Goal: Information Seeking & Learning: Learn about a topic

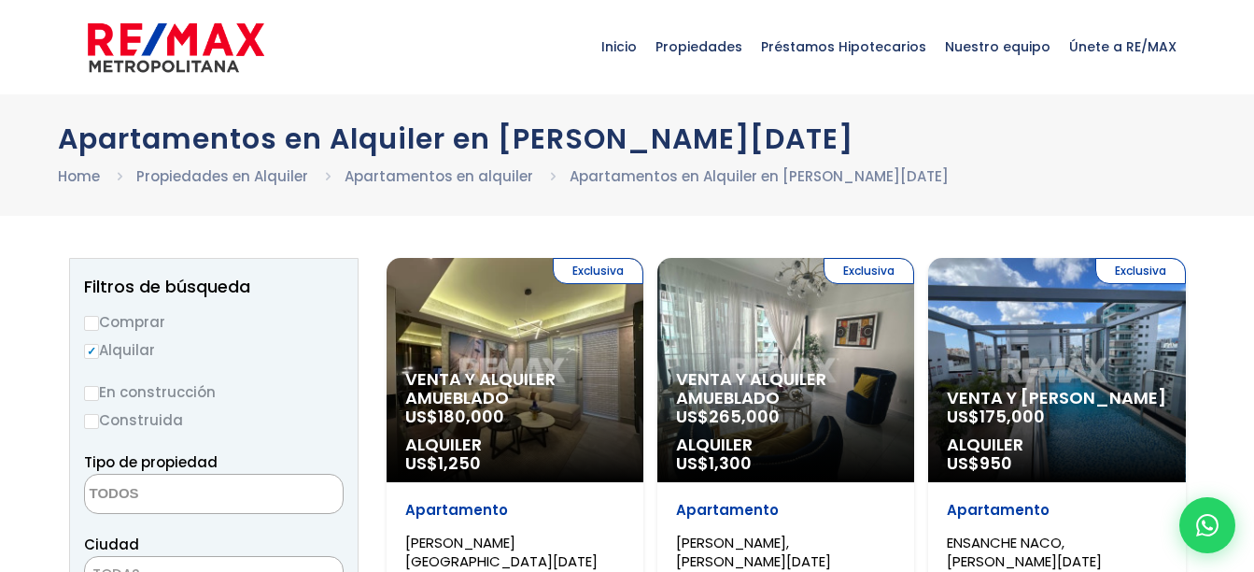
select select
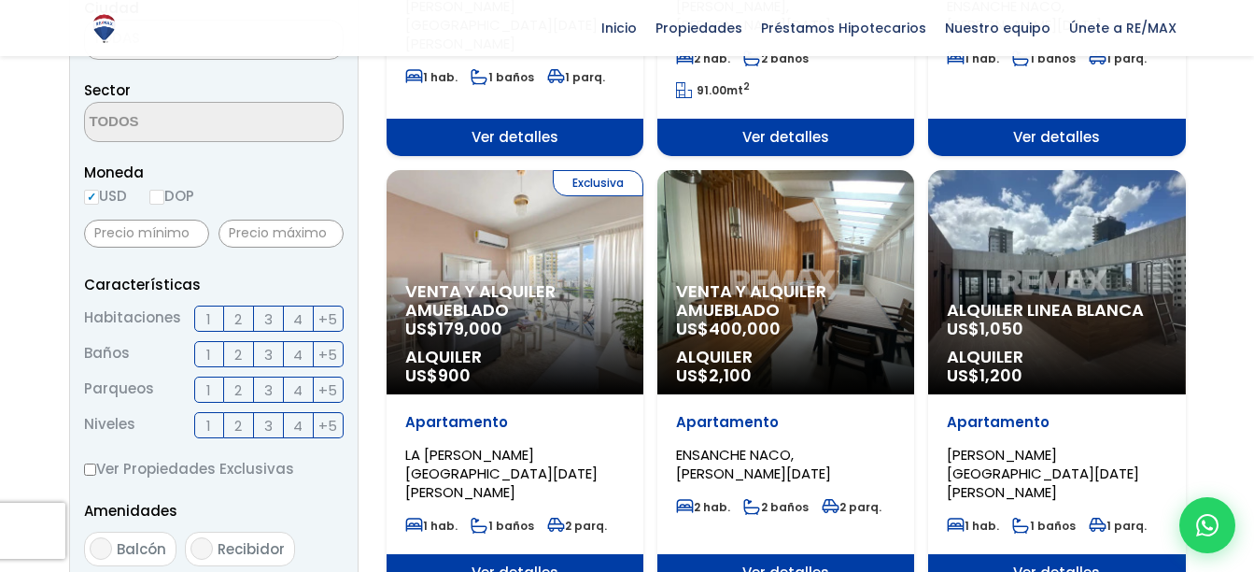
scroll to position [467, 0]
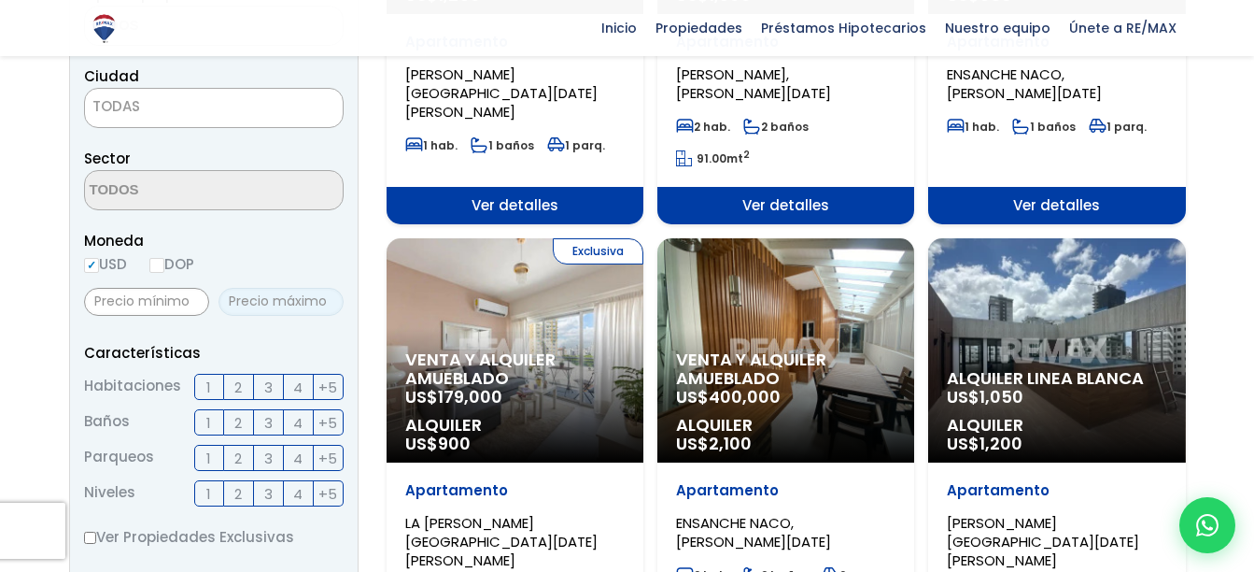
click at [306, 306] on input "text" at bounding box center [281, 302] width 125 height 28
type input "1"
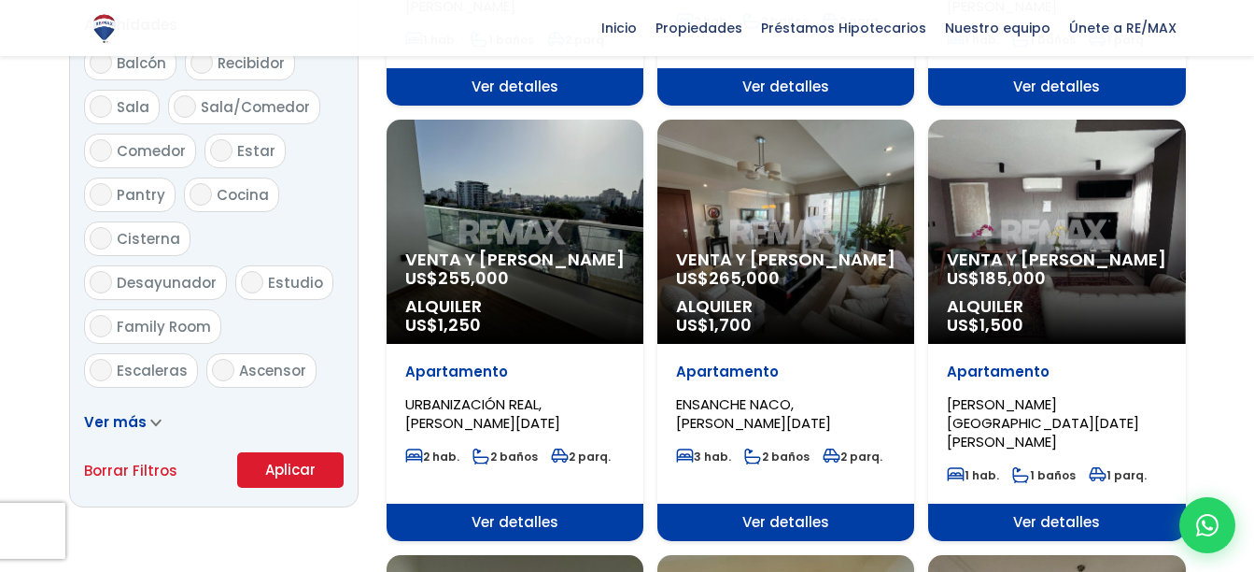
scroll to position [1121, 0]
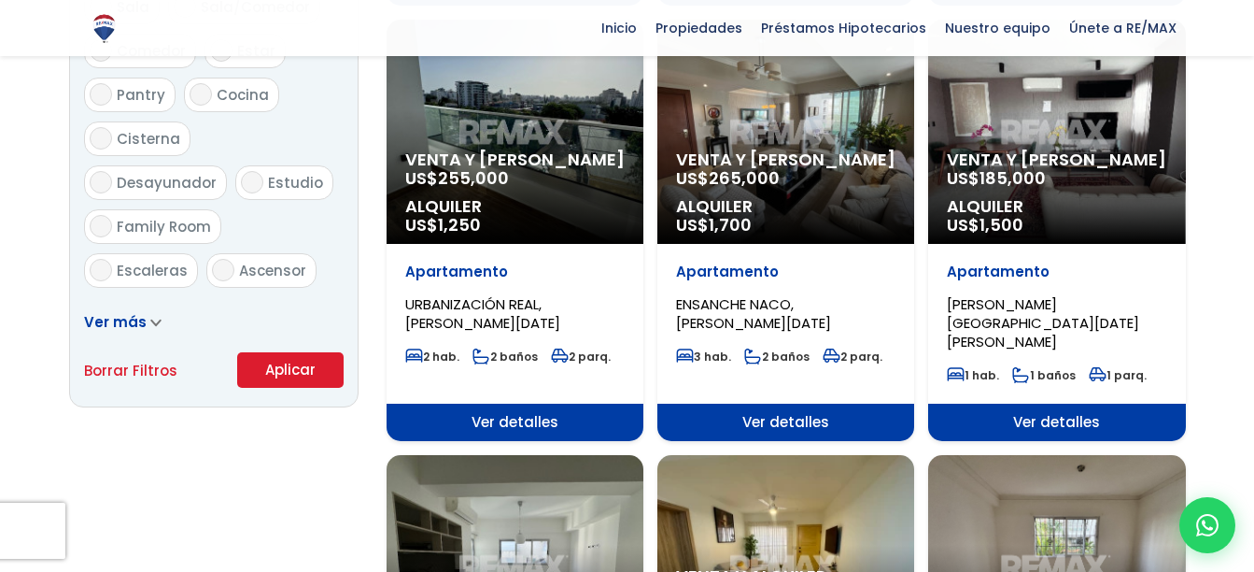
type input "1,000"
click at [287, 364] on button "Aplicar" at bounding box center [290, 369] width 106 height 35
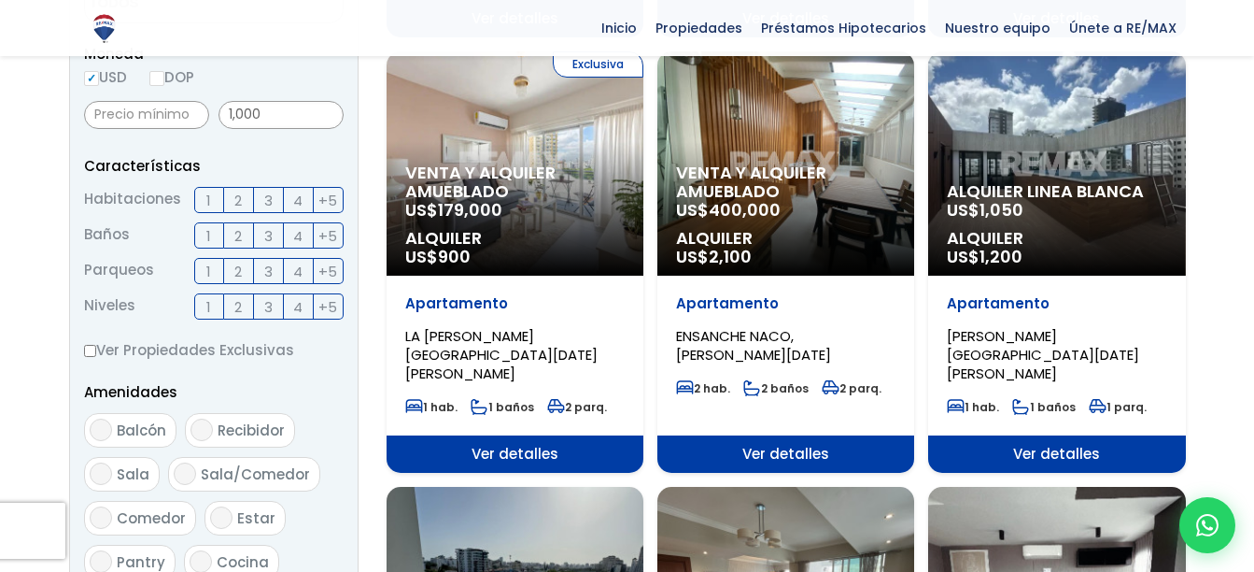
scroll to position [367, 0]
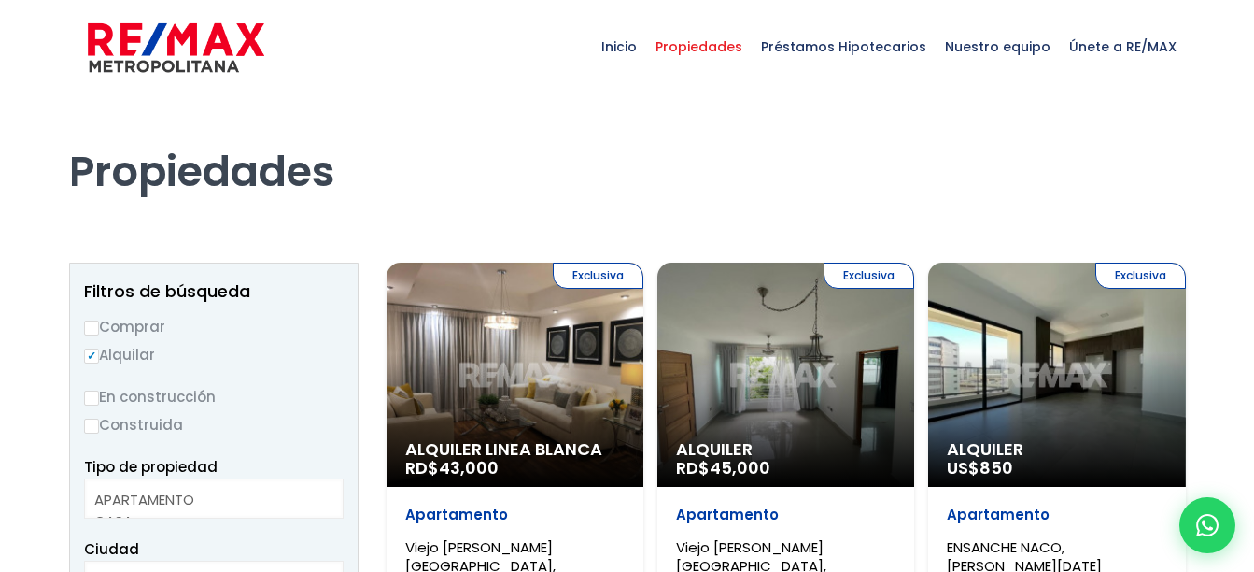
select select
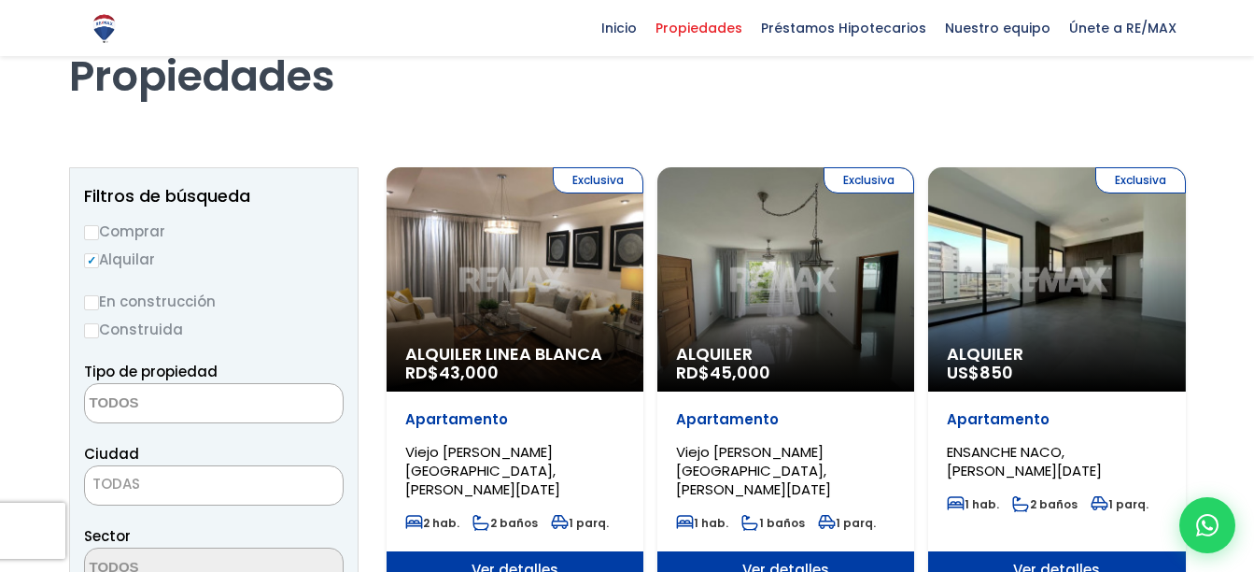
scroll to position [93, 0]
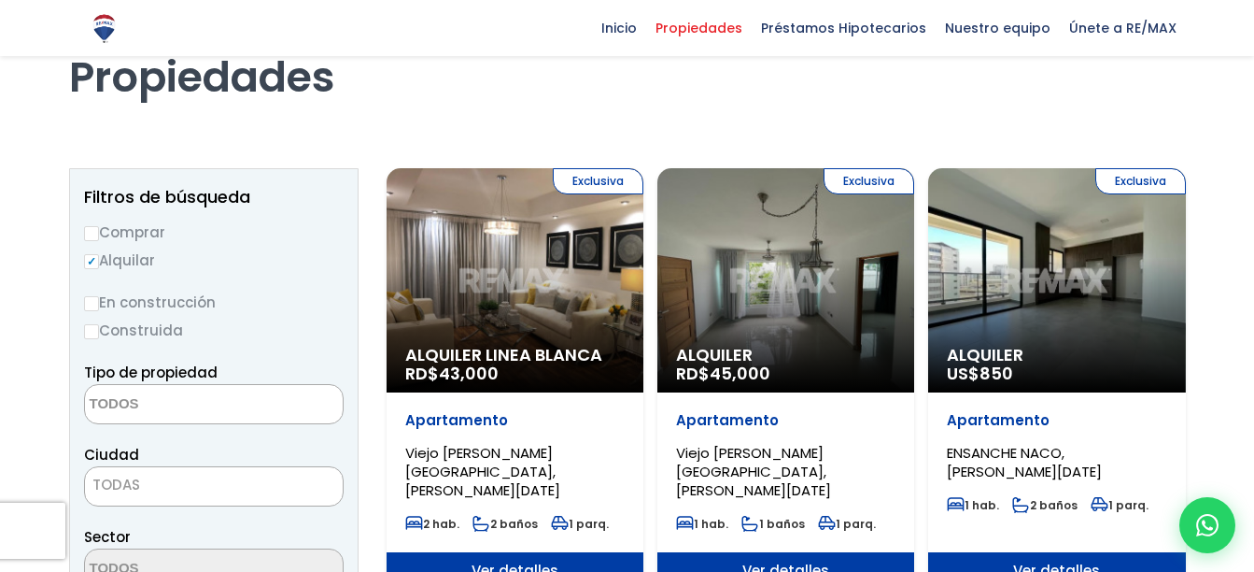
click at [1084, 315] on div "Exclusiva Alquiler US$ 850" at bounding box center [1056, 280] width 257 height 224
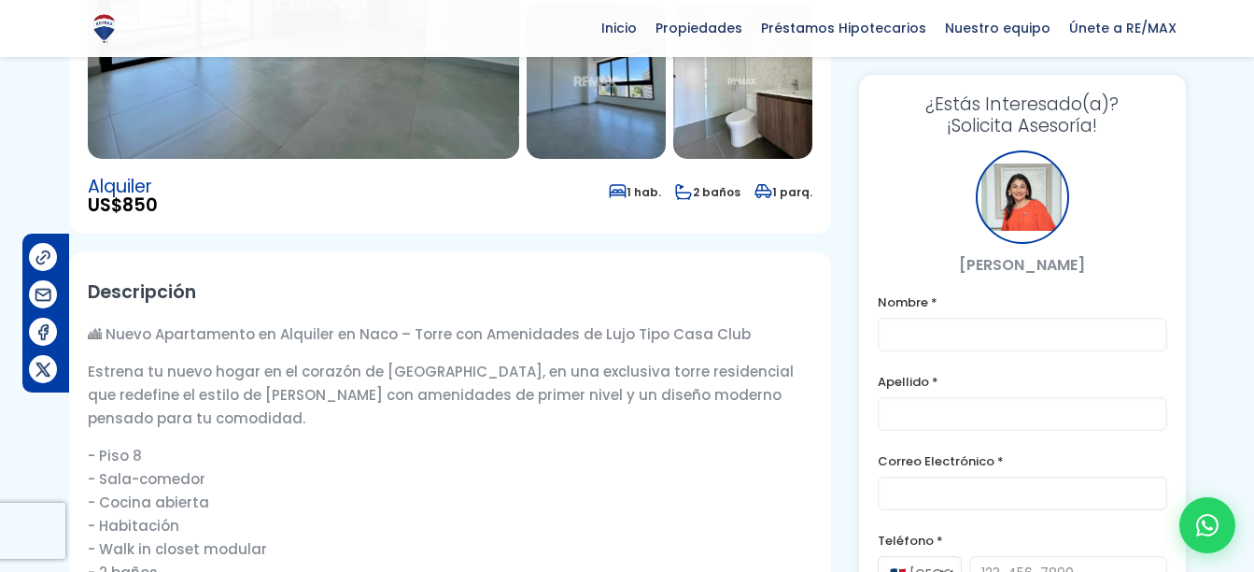
scroll to position [187, 0]
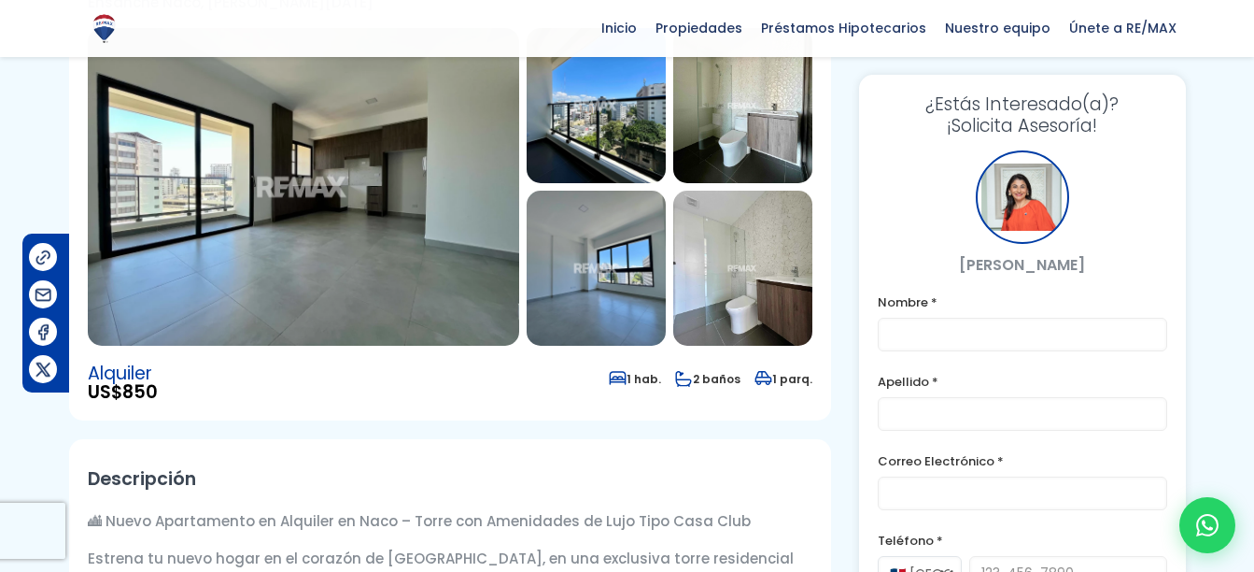
click at [414, 156] on img at bounding box center [303, 187] width 431 height 318
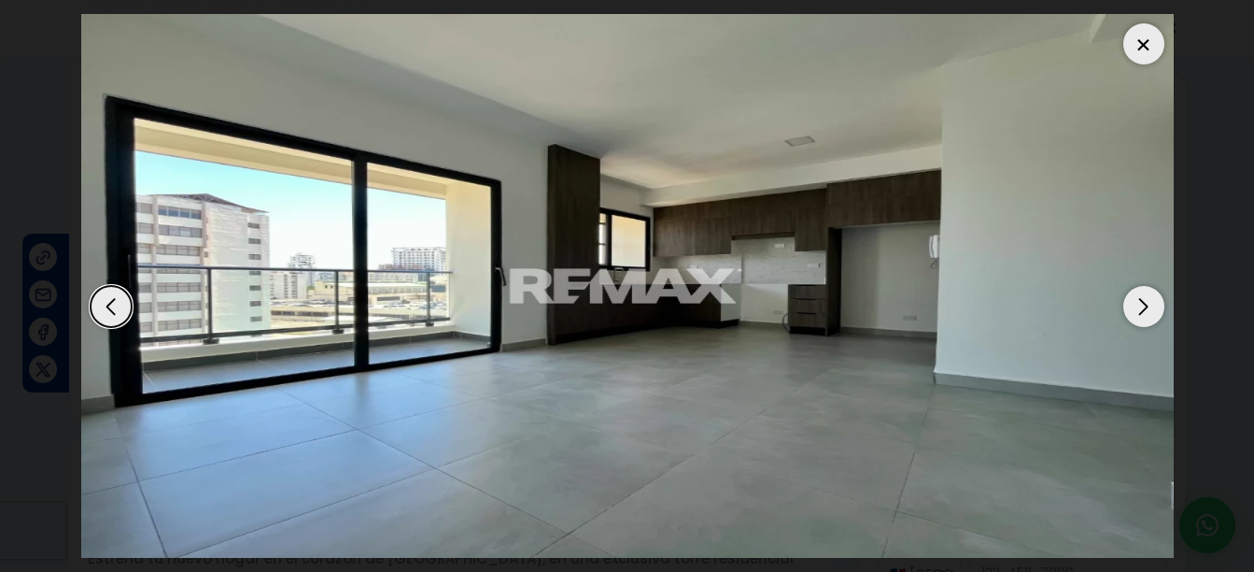
click at [1129, 295] on div "Next slide" at bounding box center [1143, 306] width 41 height 41
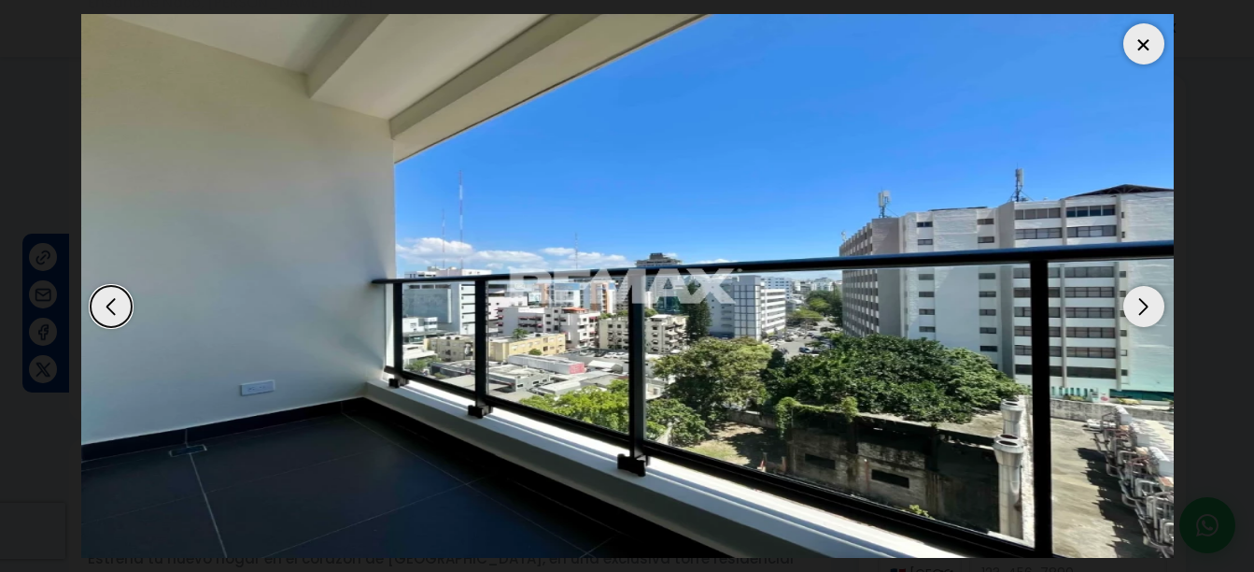
click at [1129, 295] on div "Next slide" at bounding box center [1143, 306] width 41 height 41
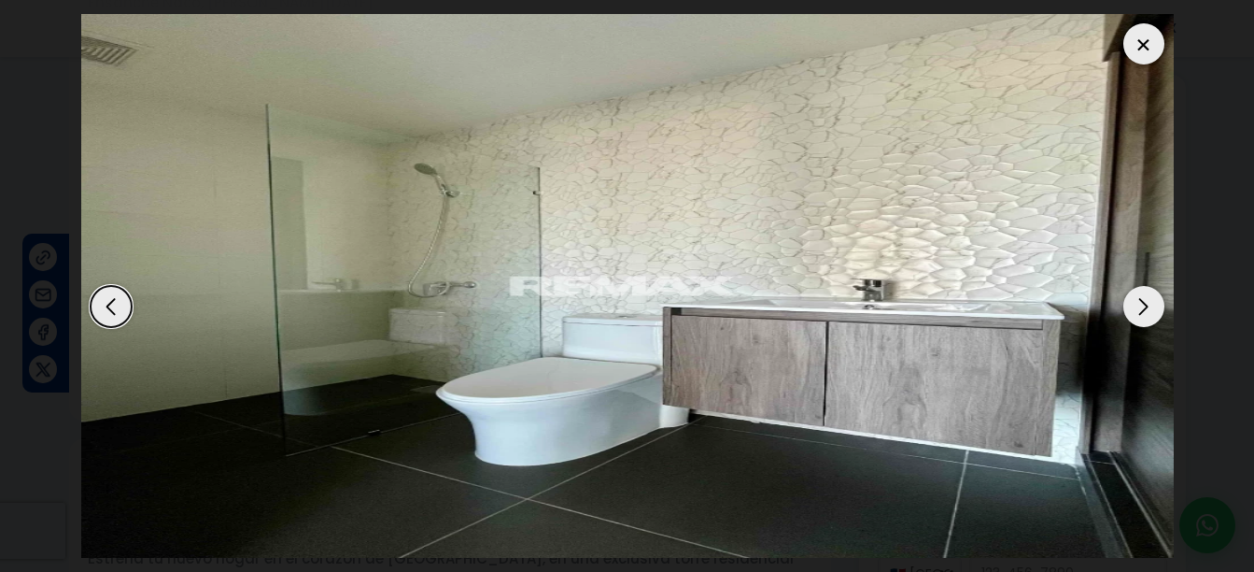
click at [1129, 295] on div "Next slide" at bounding box center [1143, 306] width 41 height 41
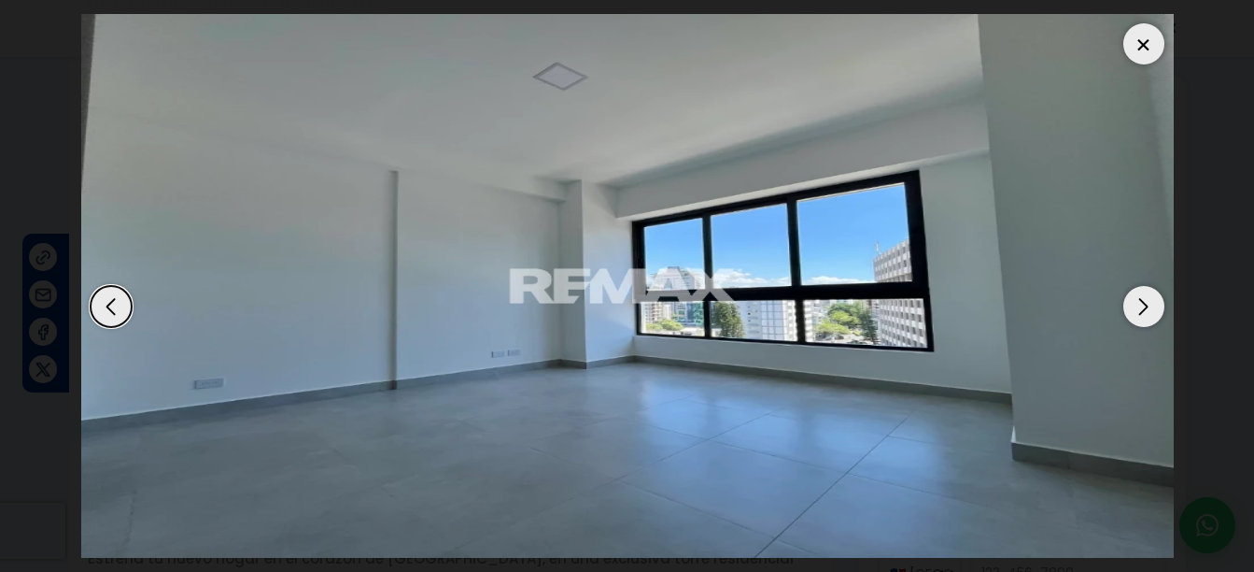
click at [1129, 295] on div "Next slide" at bounding box center [1143, 306] width 41 height 41
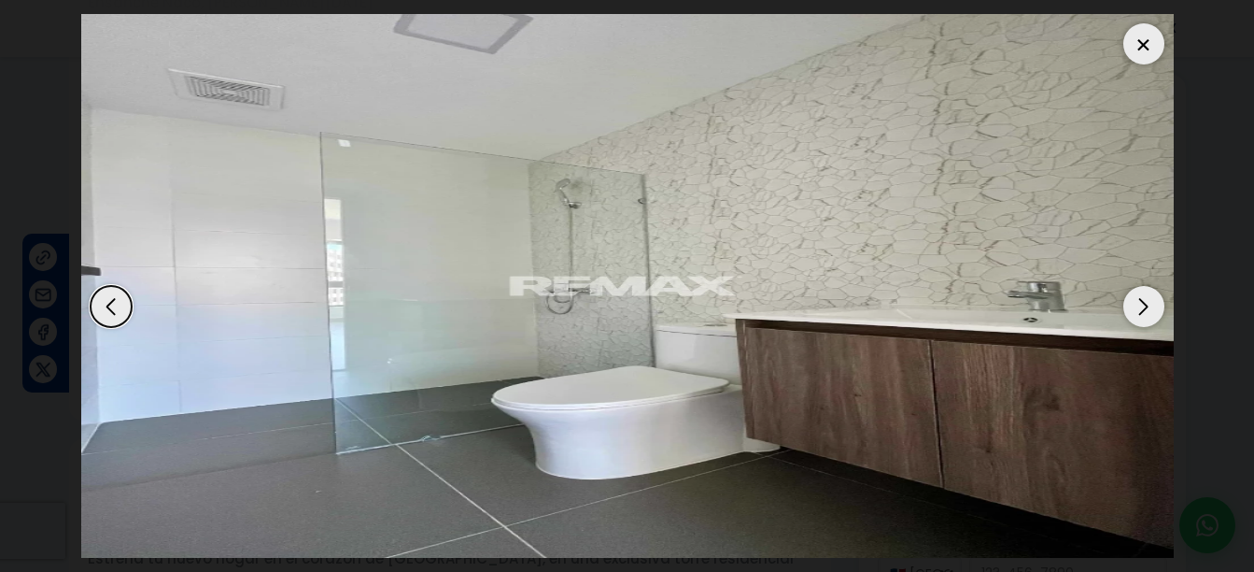
click at [1129, 295] on div "Next slide" at bounding box center [1143, 306] width 41 height 41
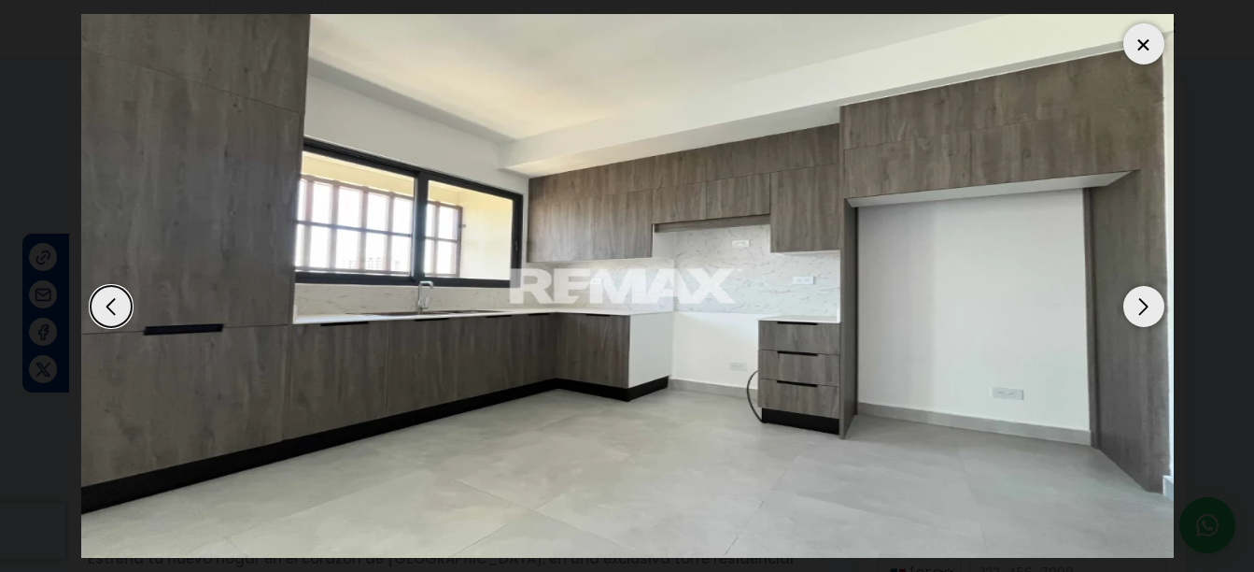
click at [1129, 295] on div "Next slide" at bounding box center [1143, 306] width 41 height 41
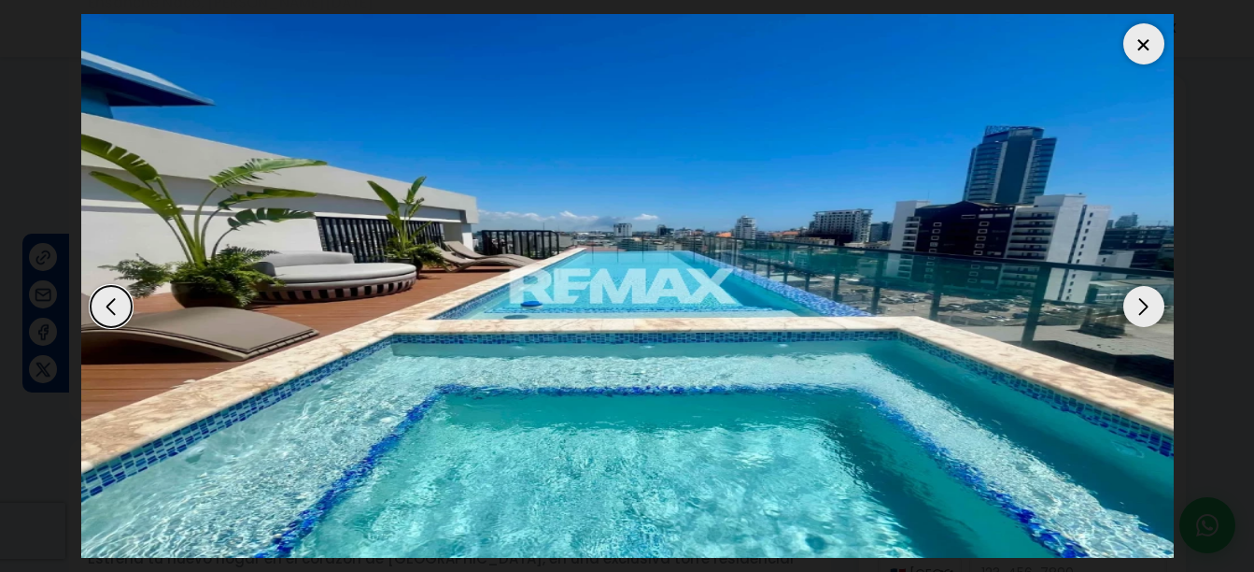
click at [1129, 295] on div "Next slide" at bounding box center [1143, 306] width 41 height 41
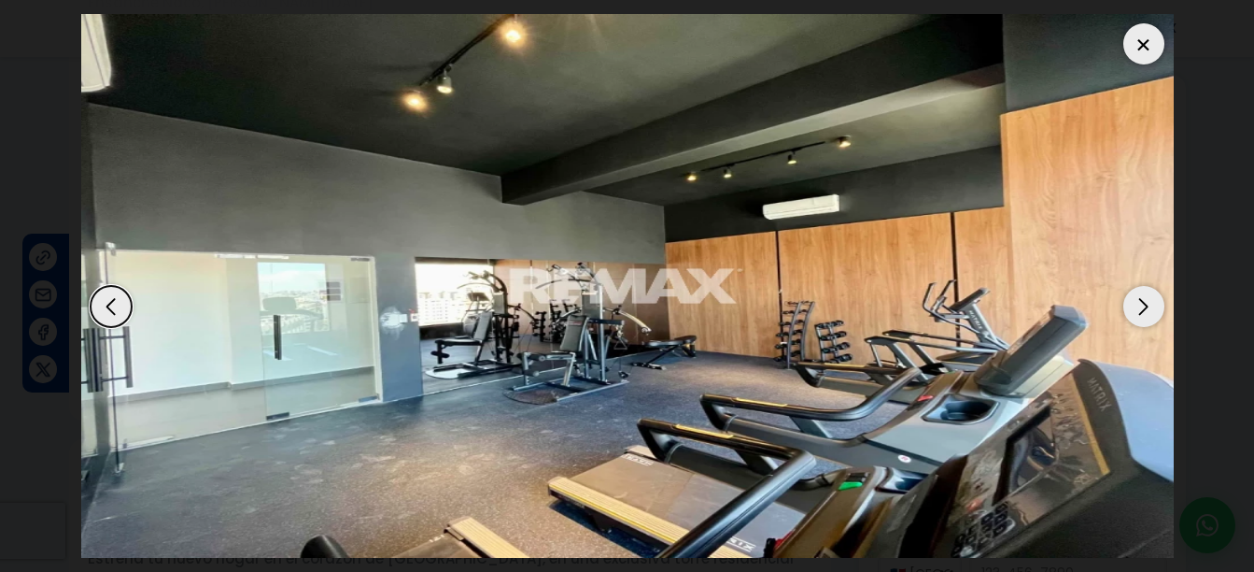
click at [1129, 295] on div "Next slide" at bounding box center [1143, 306] width 41 height 41
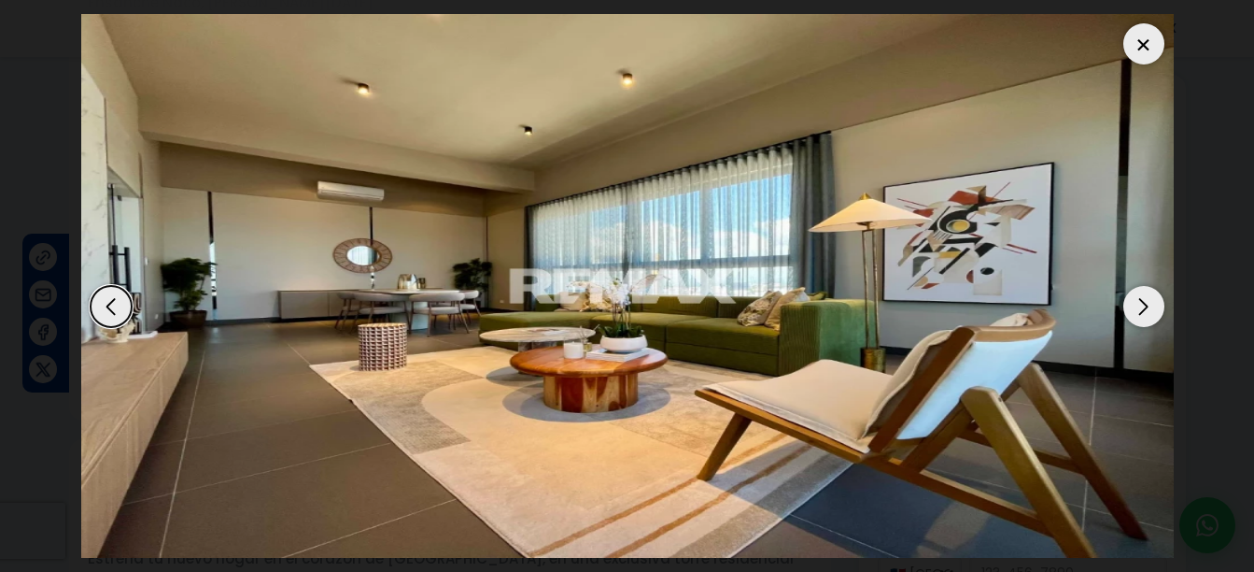
click at [1129, 295] on div "Next slide" at bounding box center [1143, 306] width 41 height 41
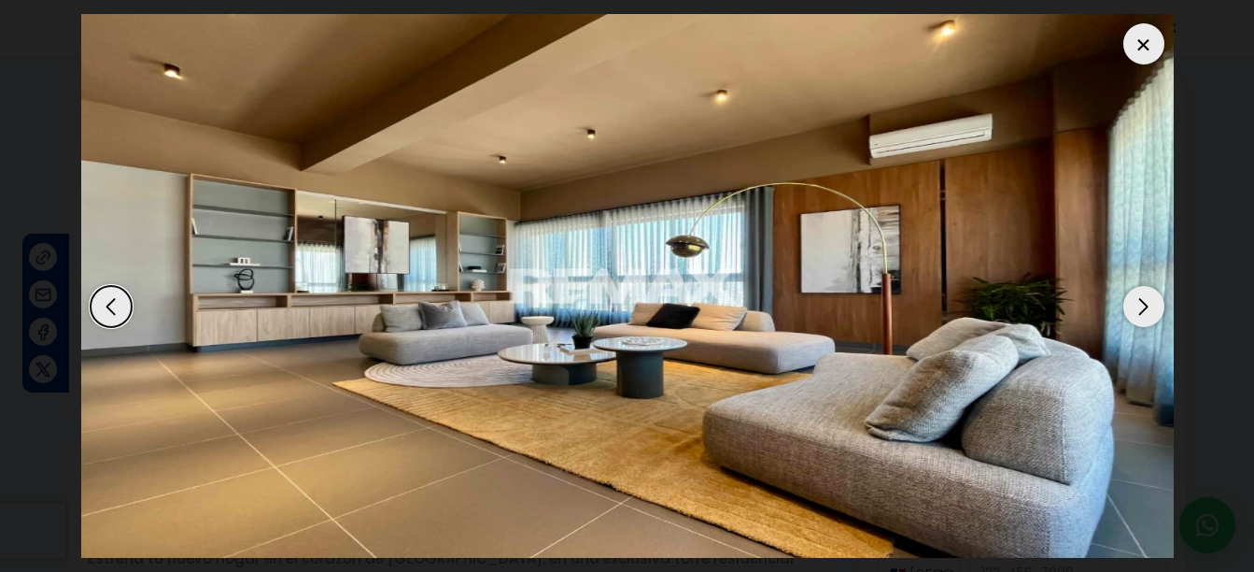
click at [1129, 295] on div "Next slide" at bounding box center [1143, 306] width 41 height 41
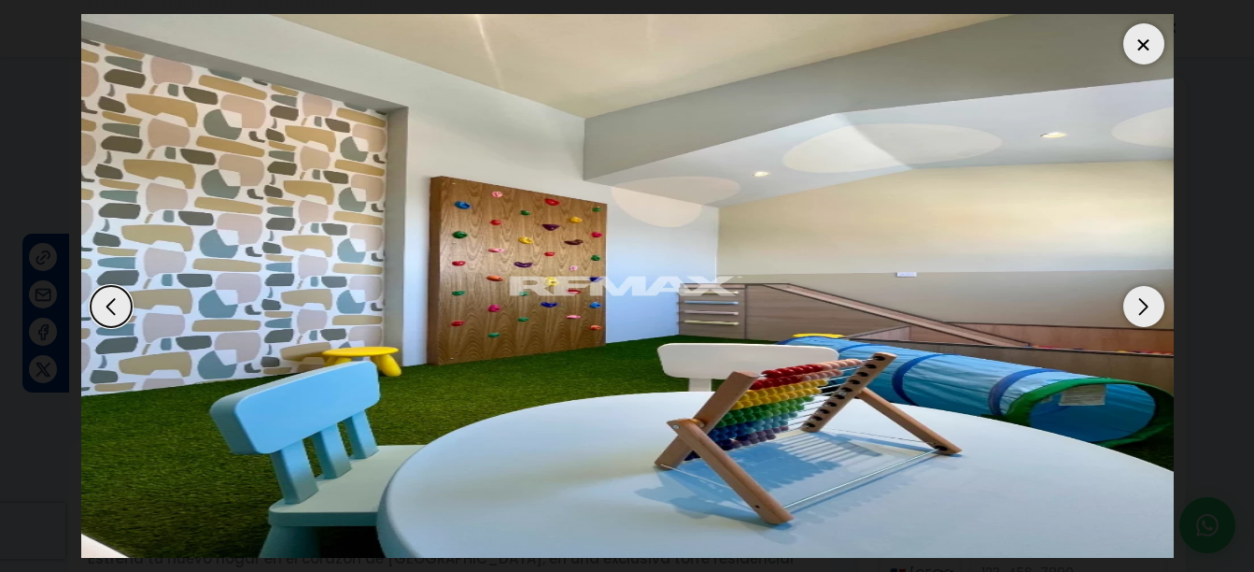
click at [1129, 295] on div "Next slide" at bounding box center [1143, 306] width 41 height 41
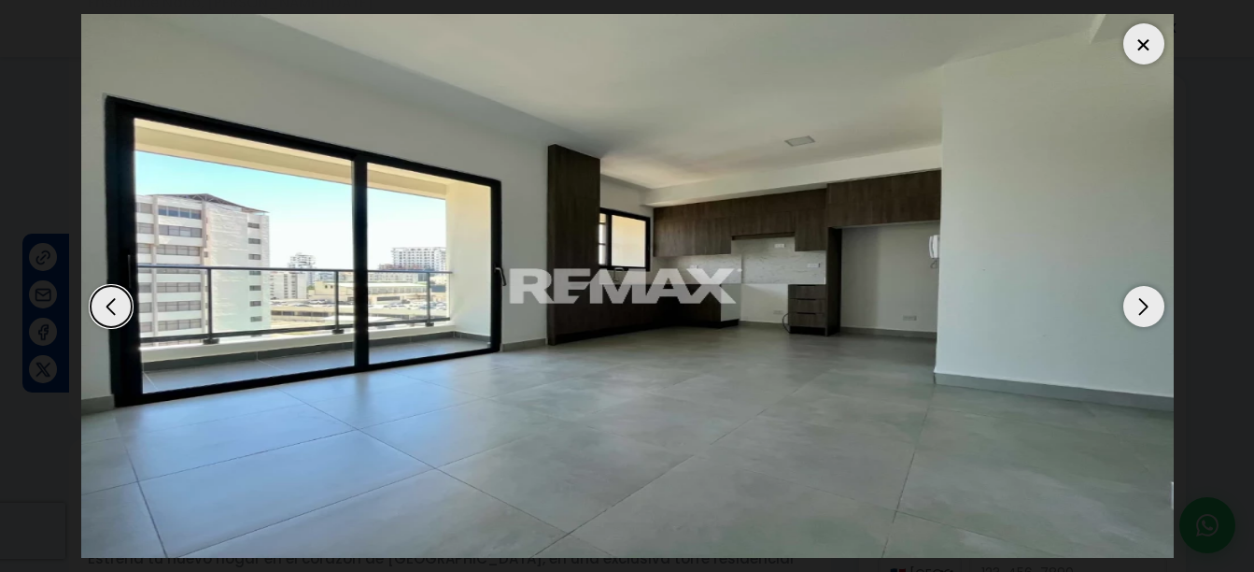
click at [1129, 295] on div "Next slide" at bounding box center [1143, 306] width 41 height 41
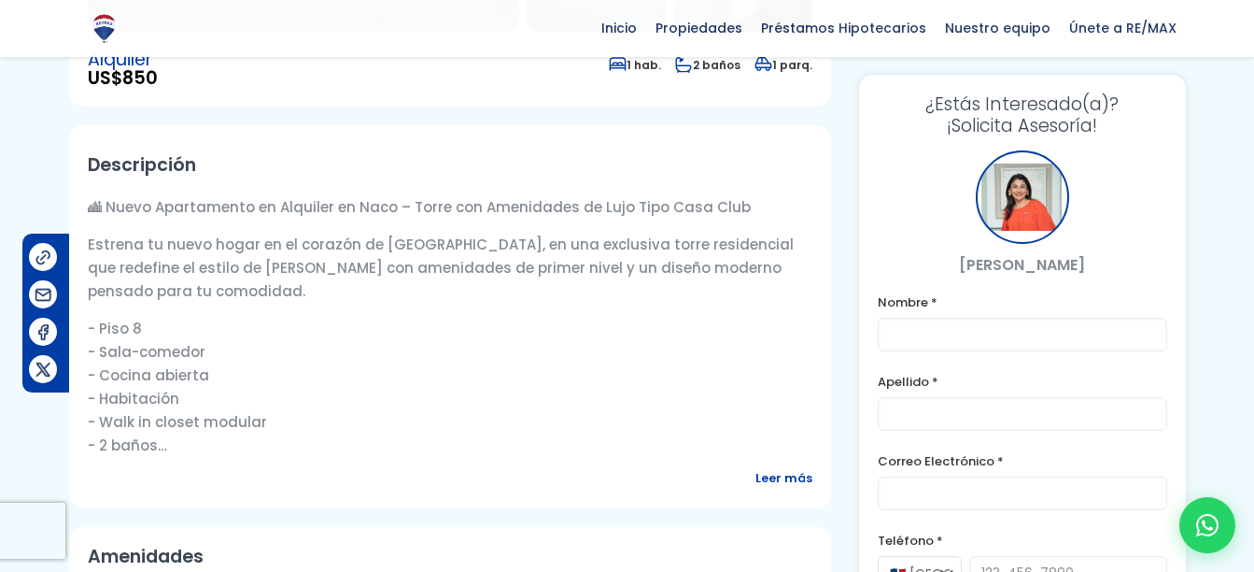
scroll to position [560, 0]
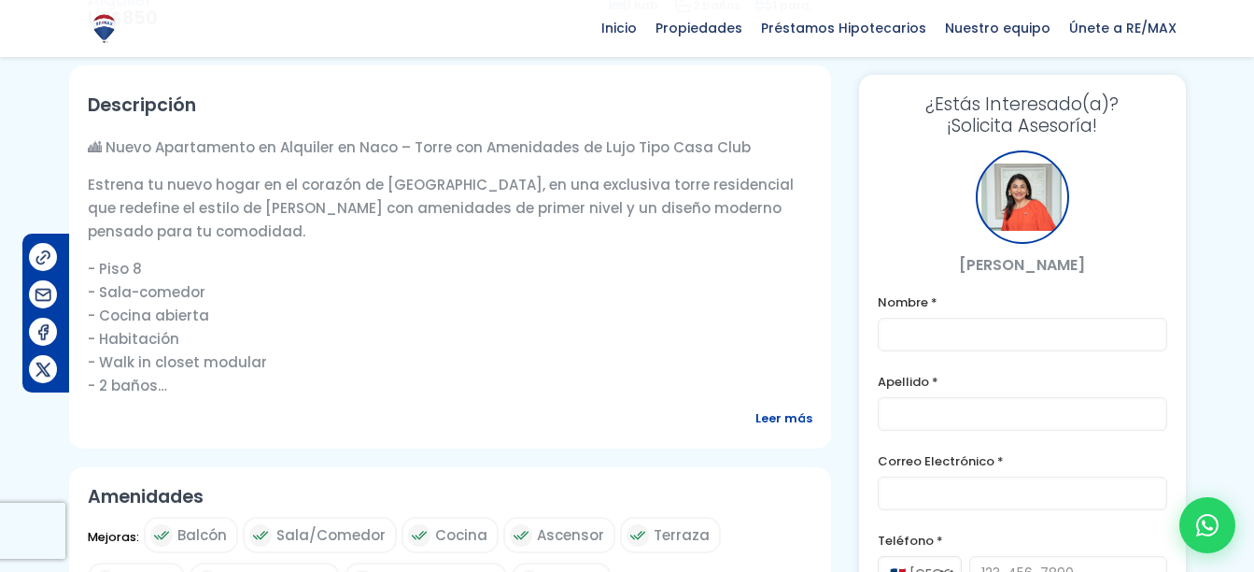
click at [776, 413] on span "Leer más" at bounding box center [783, 417] width 57 height 23
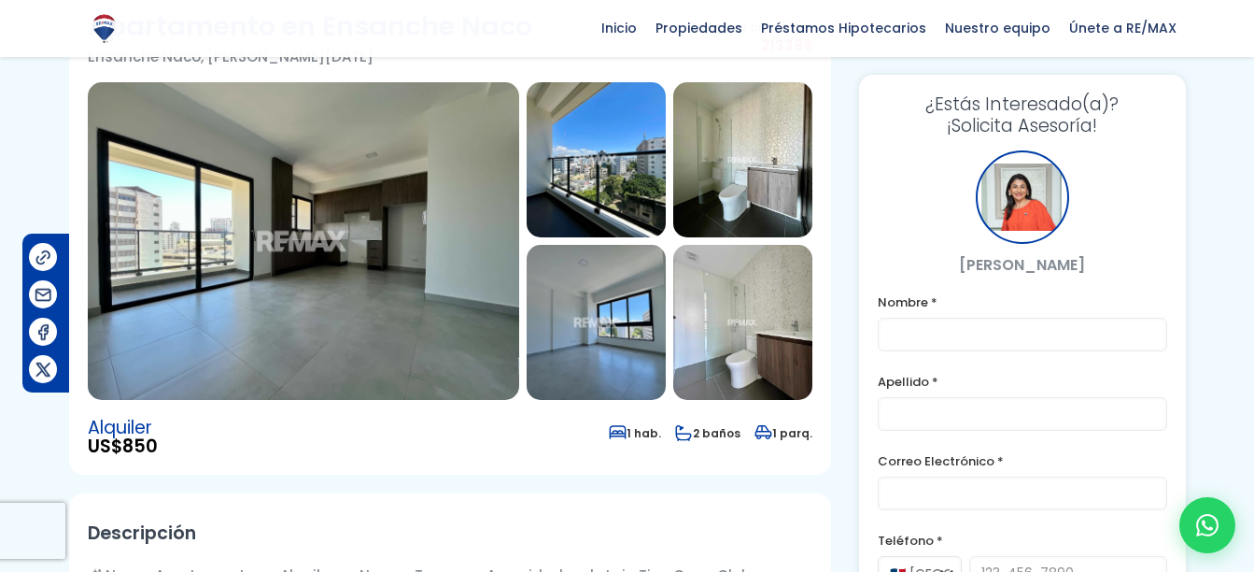
scroll to position [0, 0]
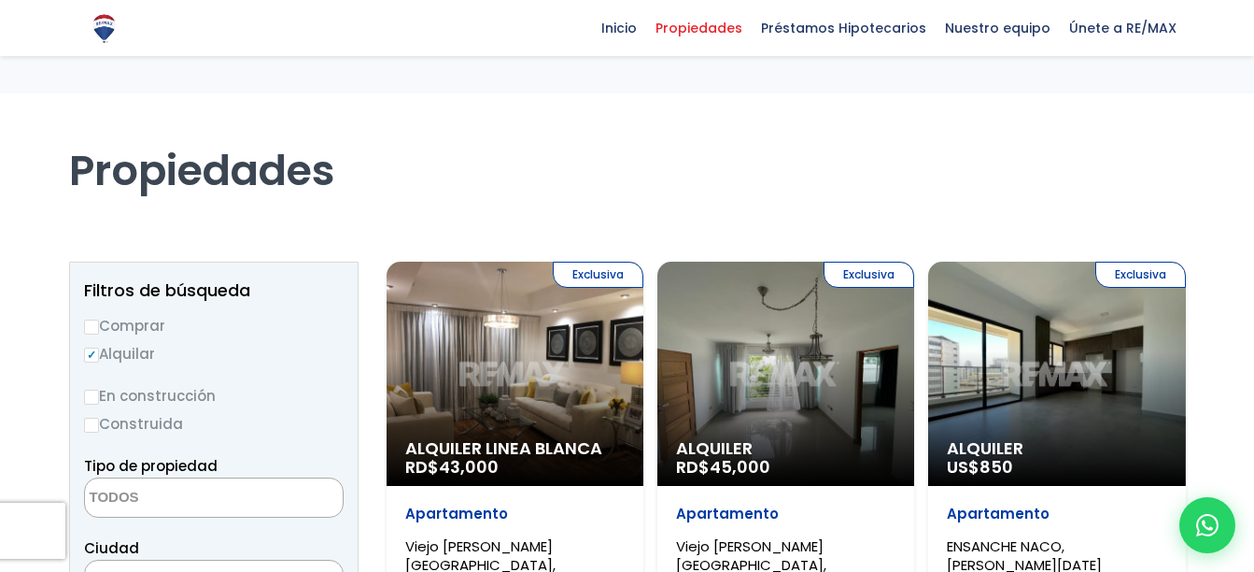
select select
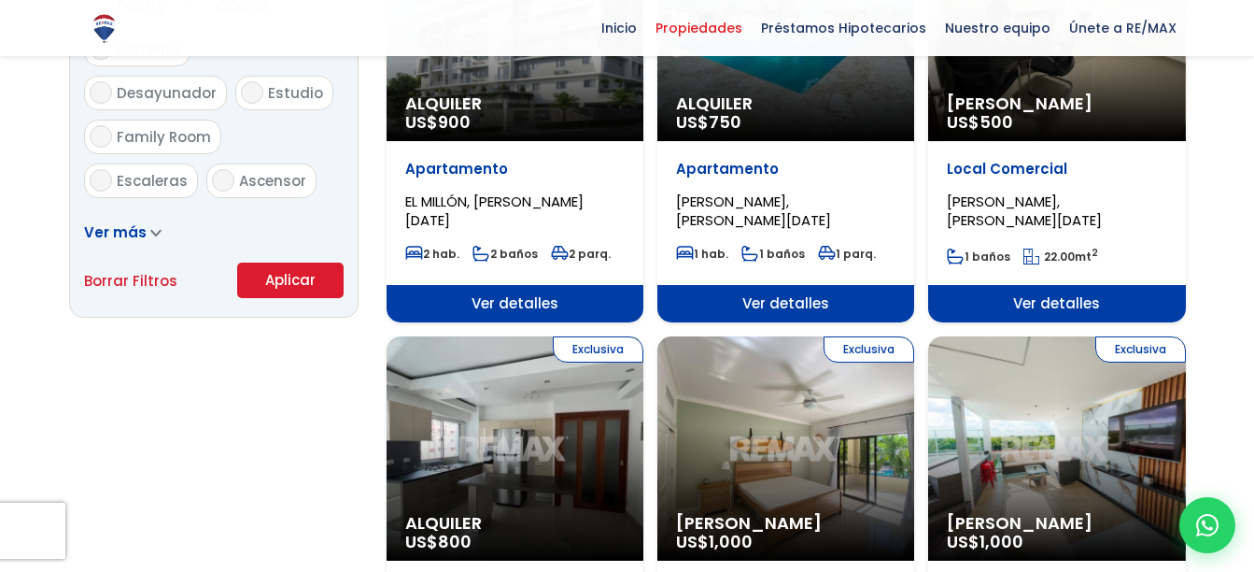
scroll to position [1122, 0]
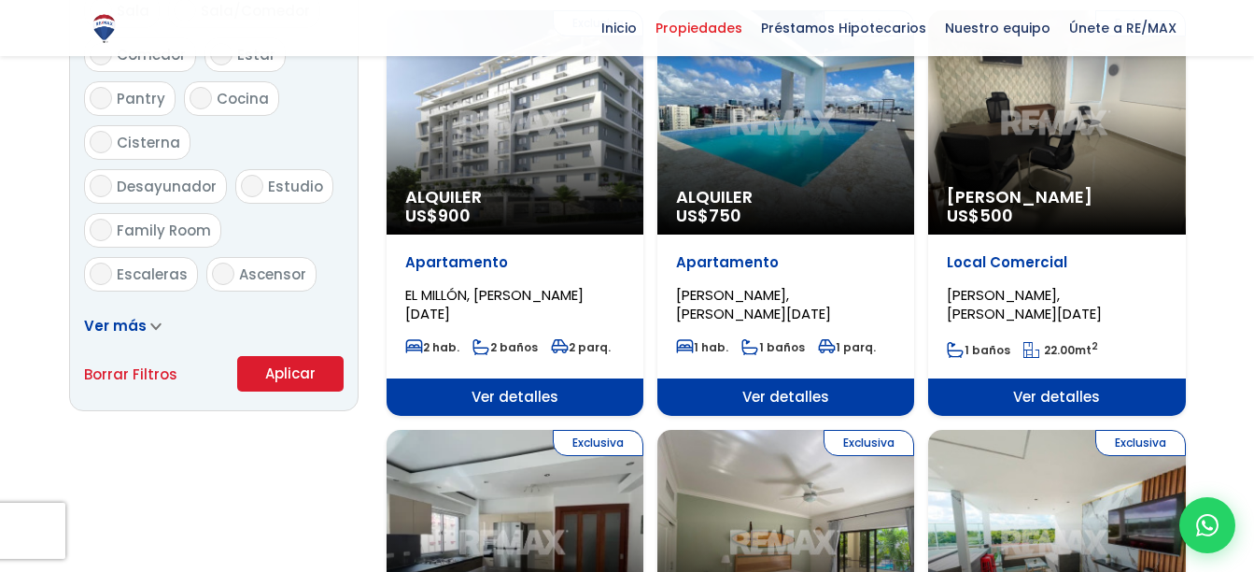
click at [832, 188] on span "Alquiler" at bounding box center [785, 197] width 219 height 19
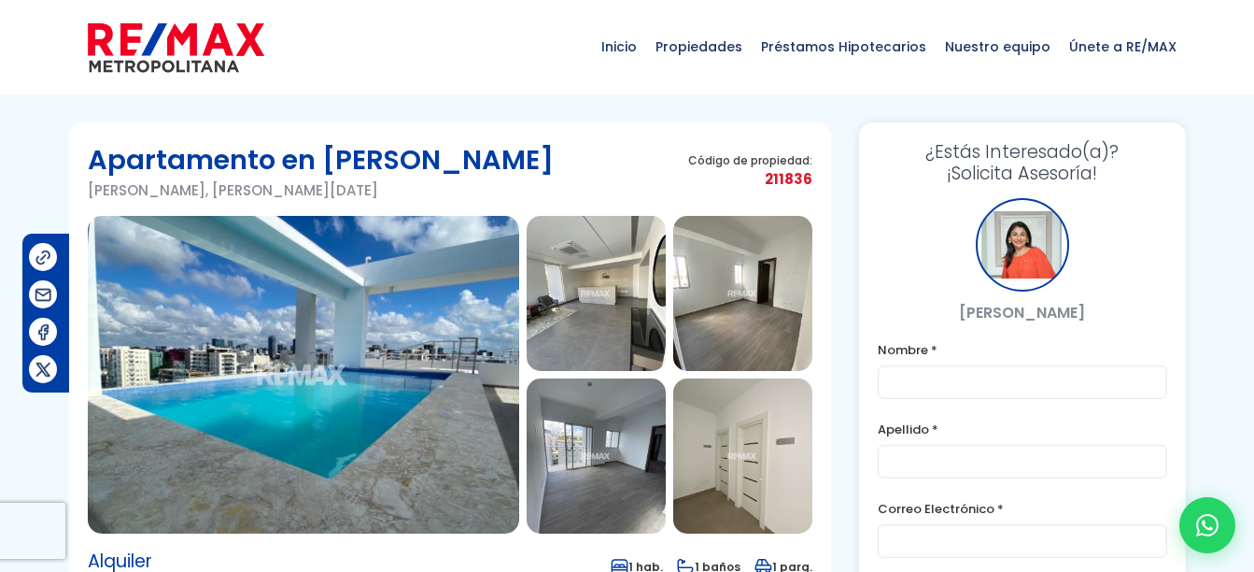
click at [483, 289] on img at bounding box center [303, 375] width 431 height 318
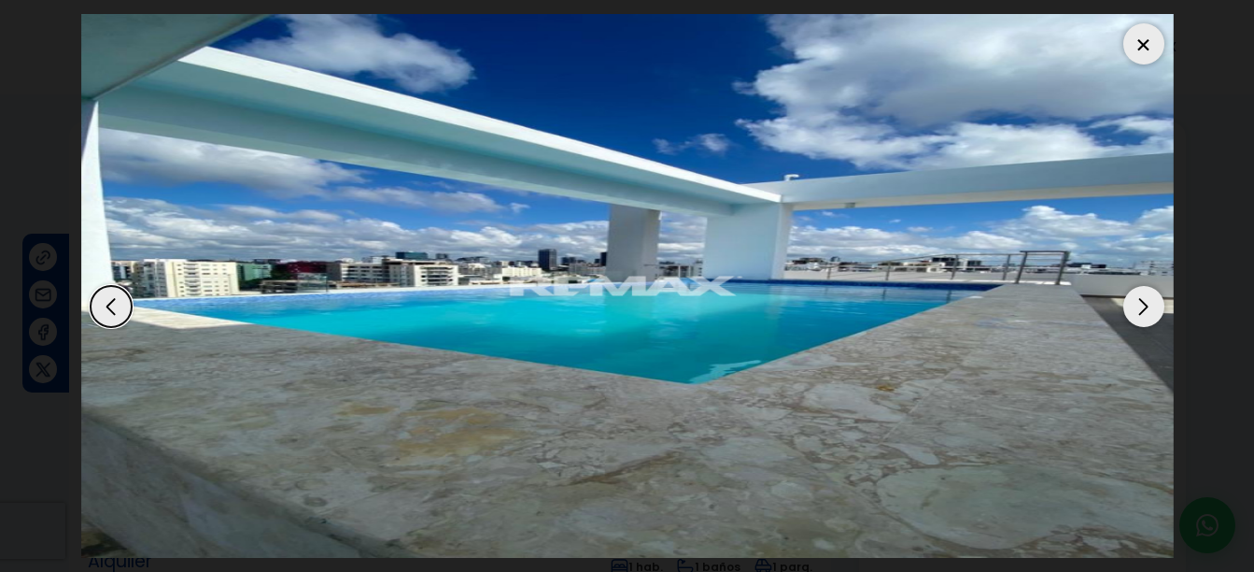
click at [1153, 311] on div "Next slide" at bounding box center [1143, 306] width 41 height 41
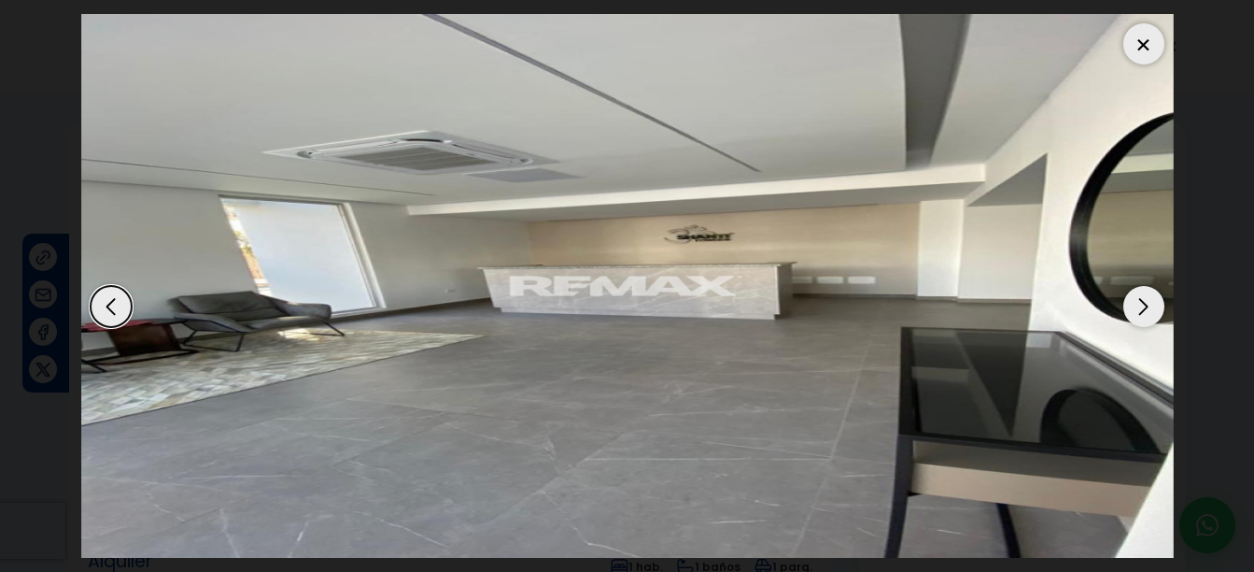
click at [1153, 311] on div "Next slide" at bounding box center [1143, 306] width 41 height 41
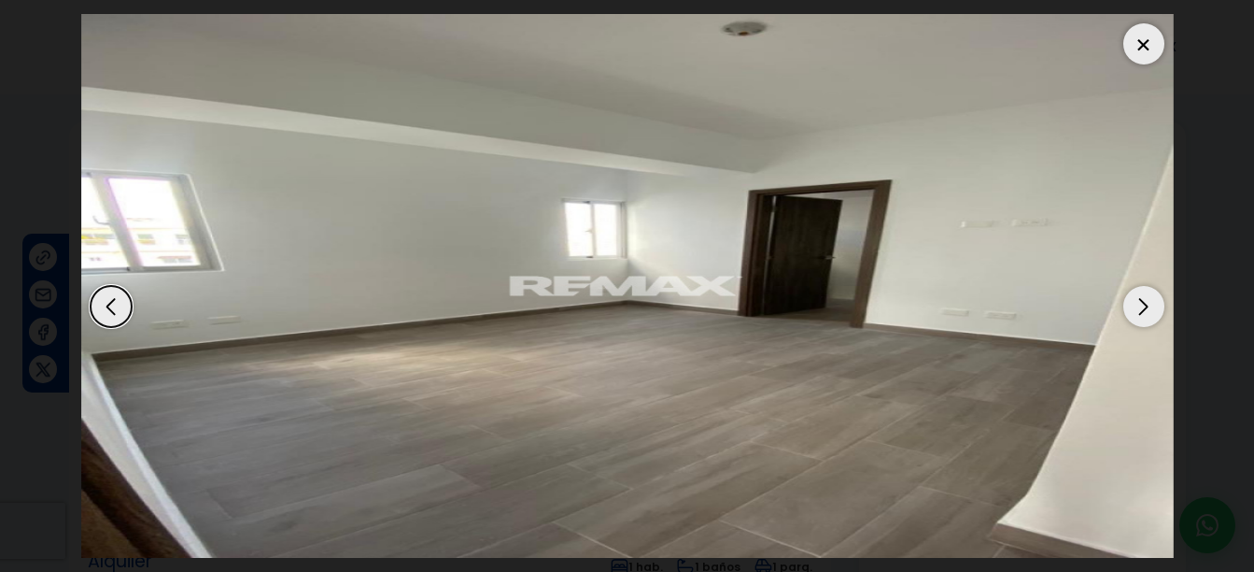
click at [1153, 311] on div "Next slide" at bounding box center [1143, 306] width 41 height 41
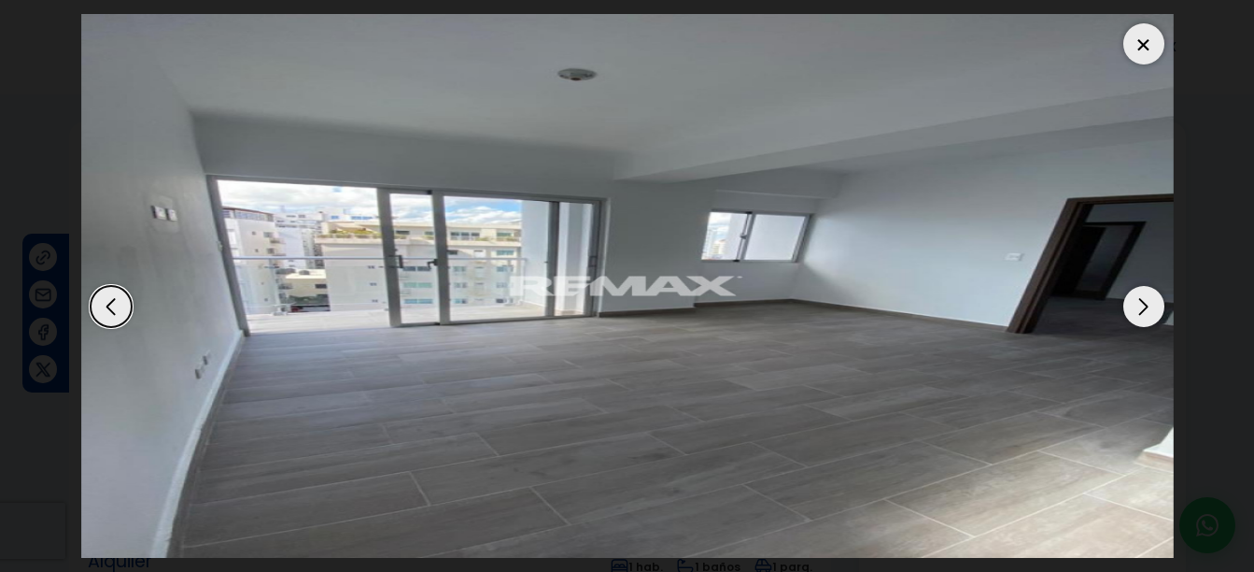
click at [1153, 311] on div "Next slide" at bounding box center [1143, 306] width 41 height 41
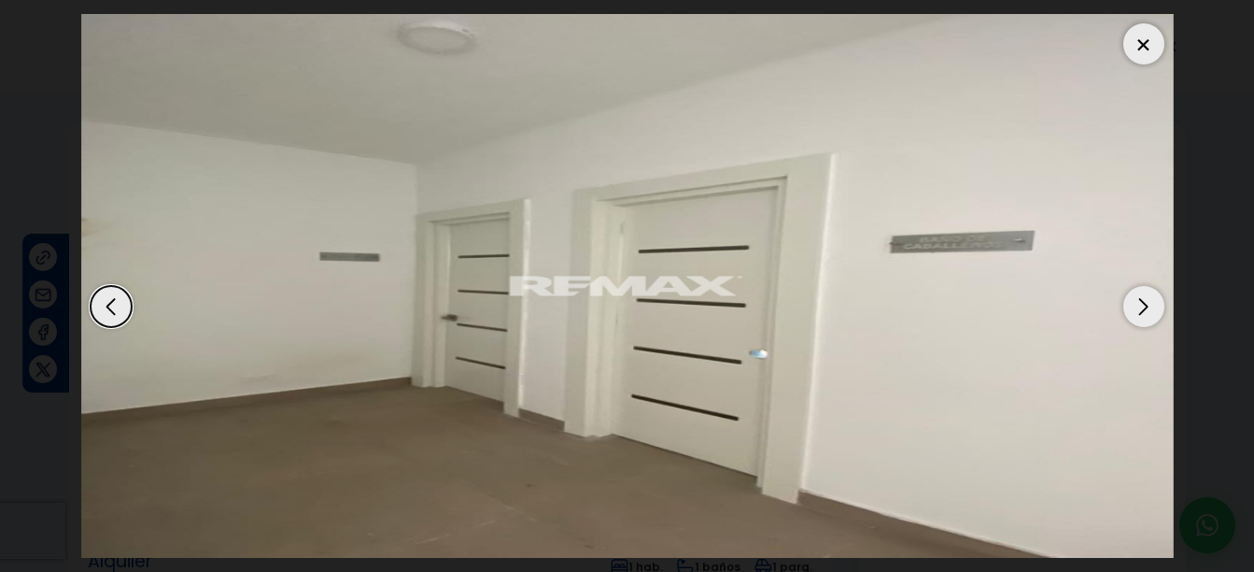
click at [1153, 311] on div "Next slide" at bounding box center [1143, 306] width 41 height 41
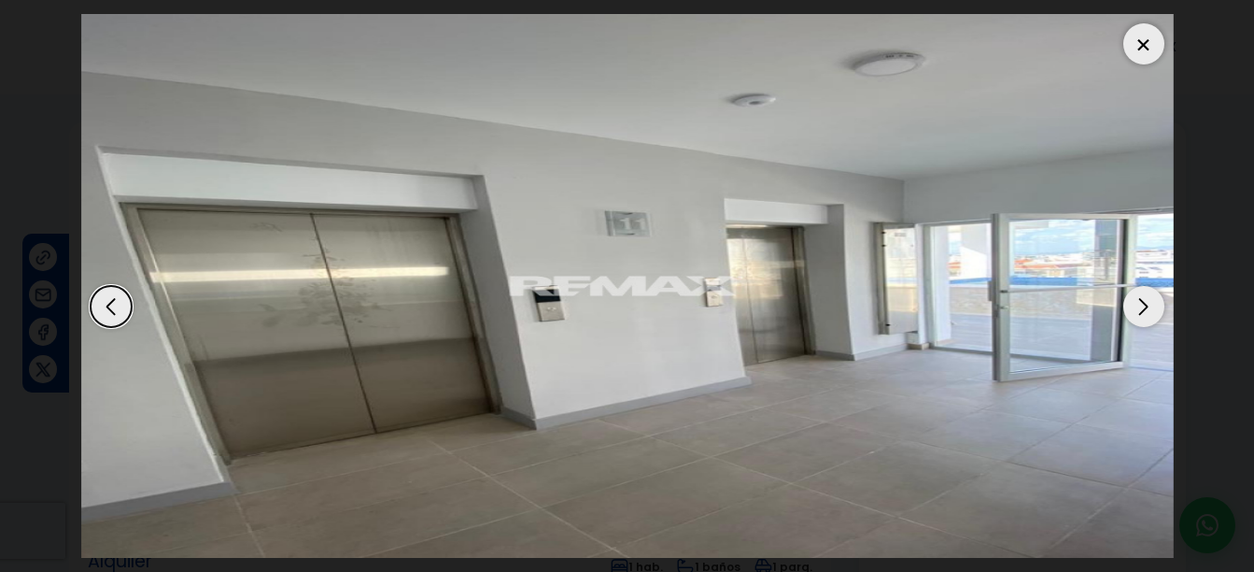
click at [1153, 311] on div "Next slide" at bounding box center [1143, 306] width 41 height 41
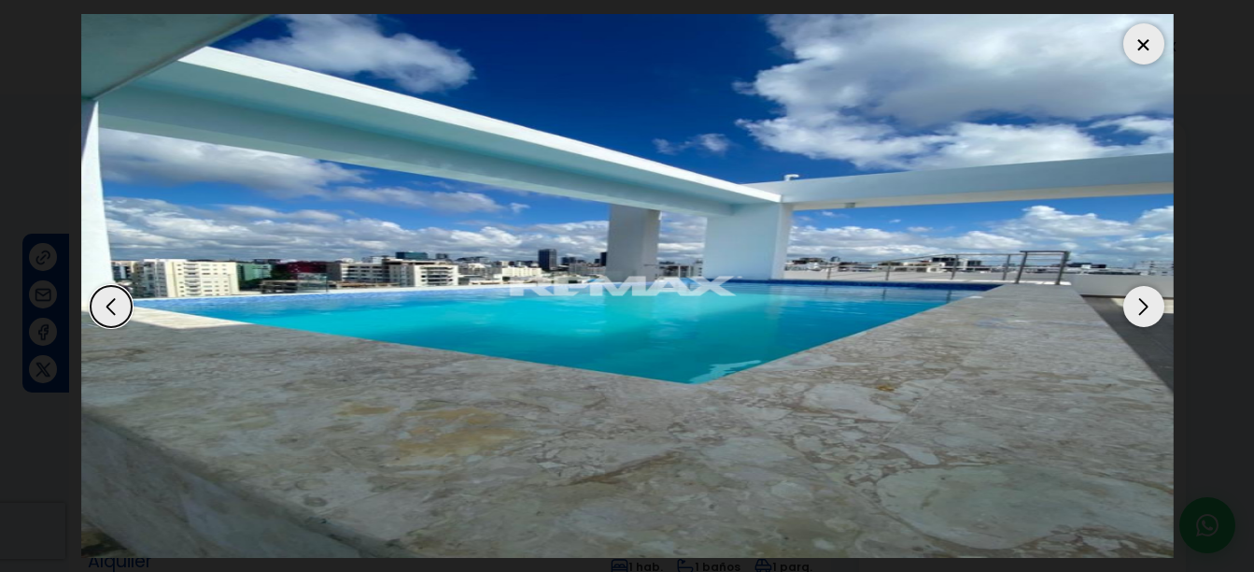
click at [1153, 311] on div "Next slide" at bounding box center [1143, 306] width 41 height 41
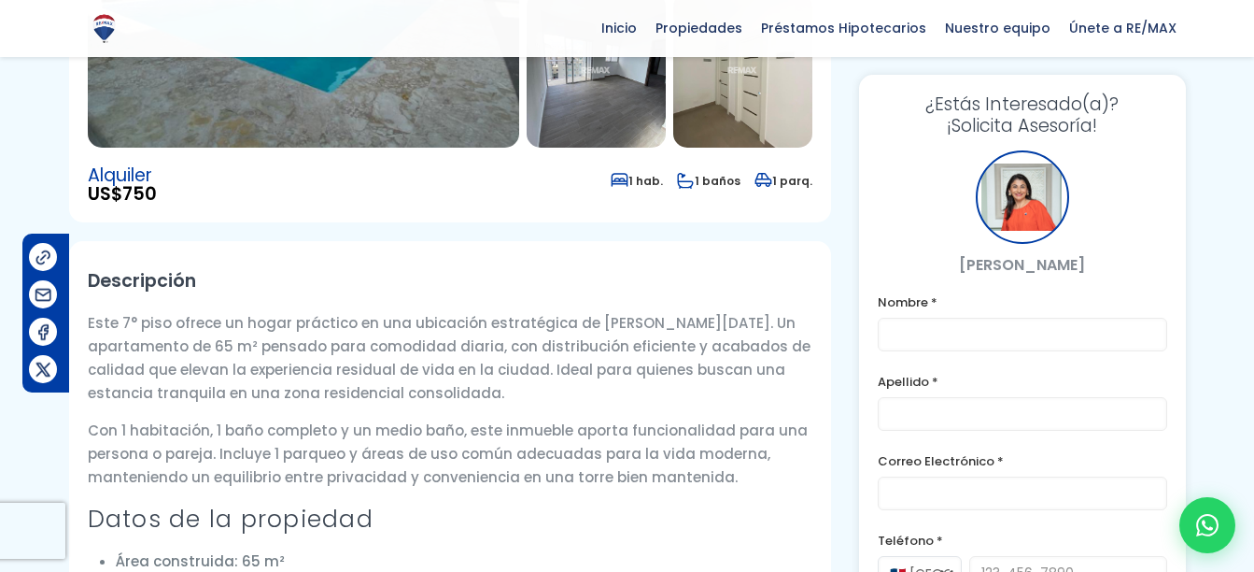
scroll to position [280, 0]
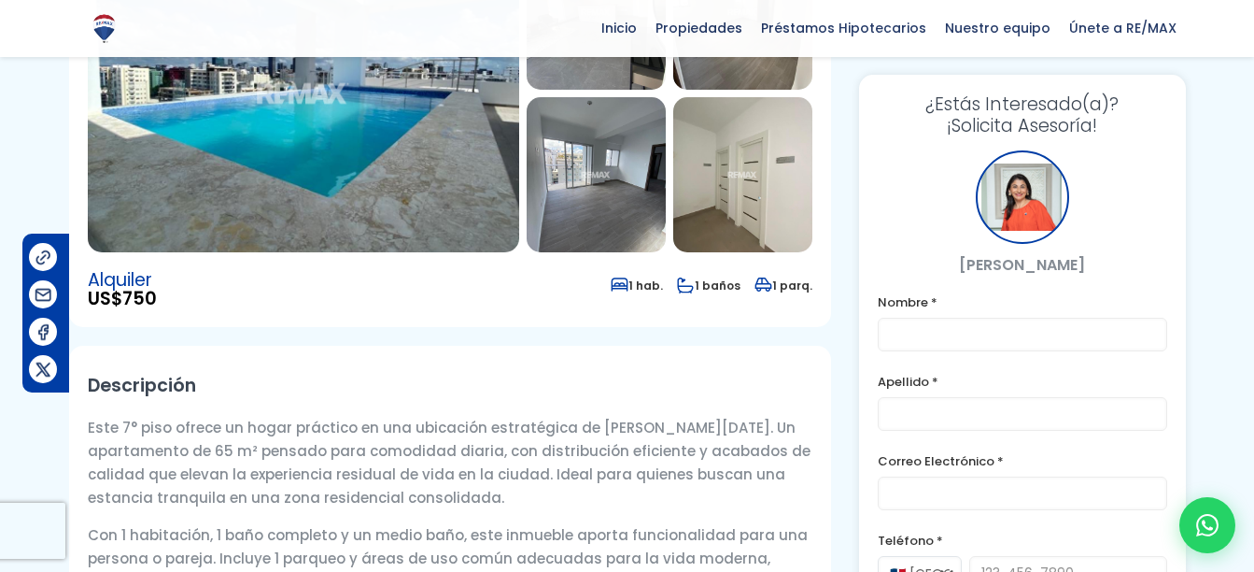
click at [597, 146] on img at bounding box center [596, 174] width 139 height 155
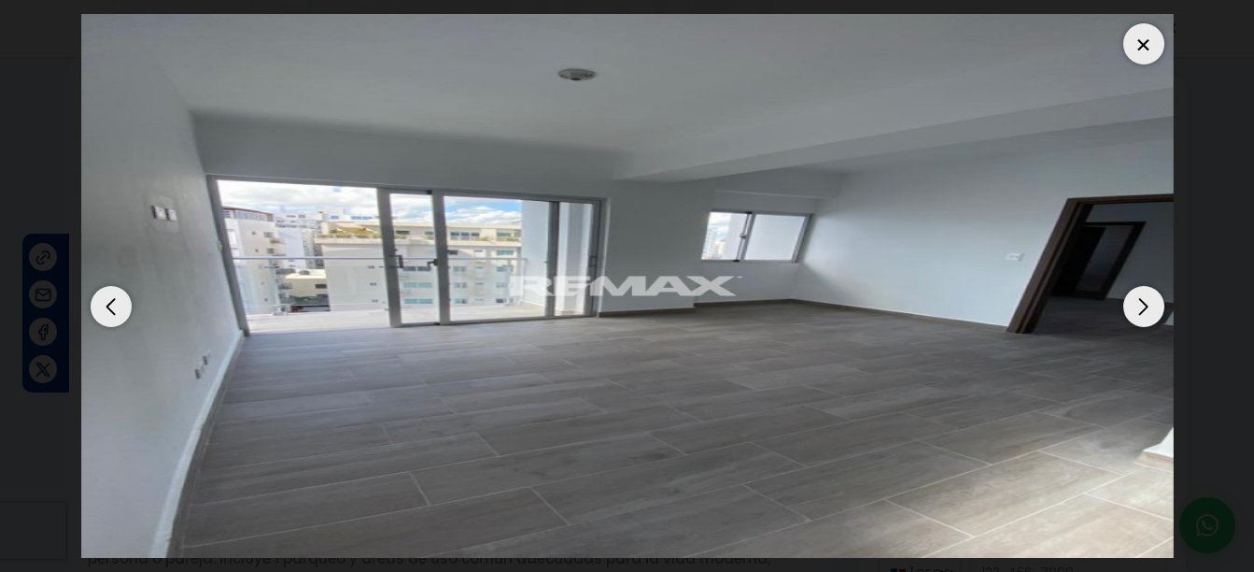
click at [1149, 297] on div "Next slide" at bounding box center [1143, 306] width 41 height 41
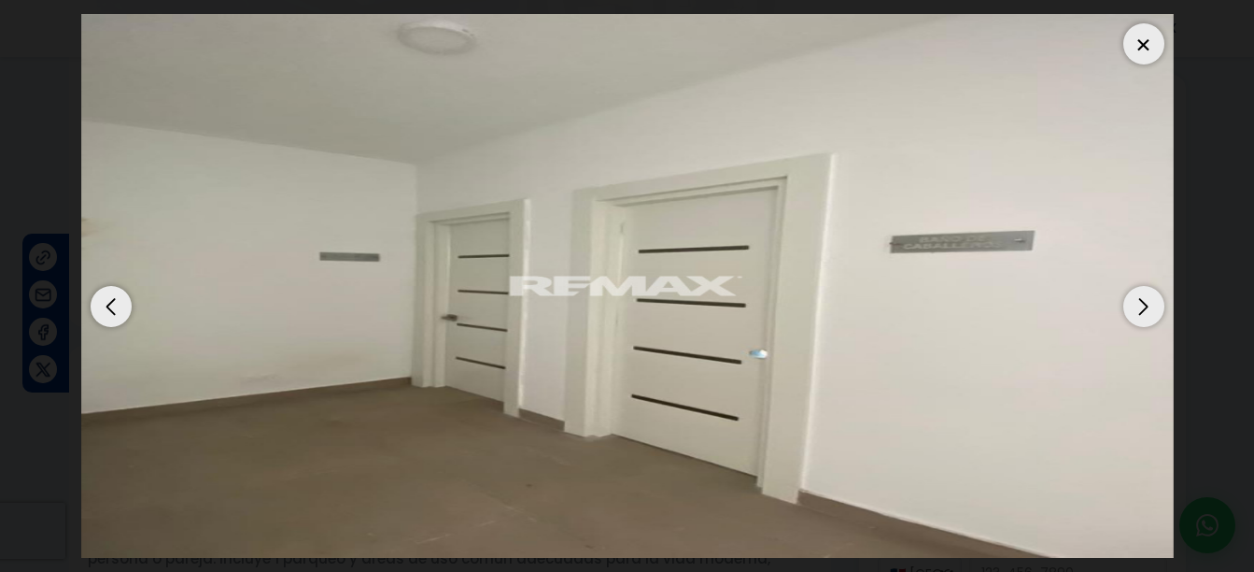
click at [1149, 297] on div "Next slide" at bounding box center [1143, 306] width 41 height 41
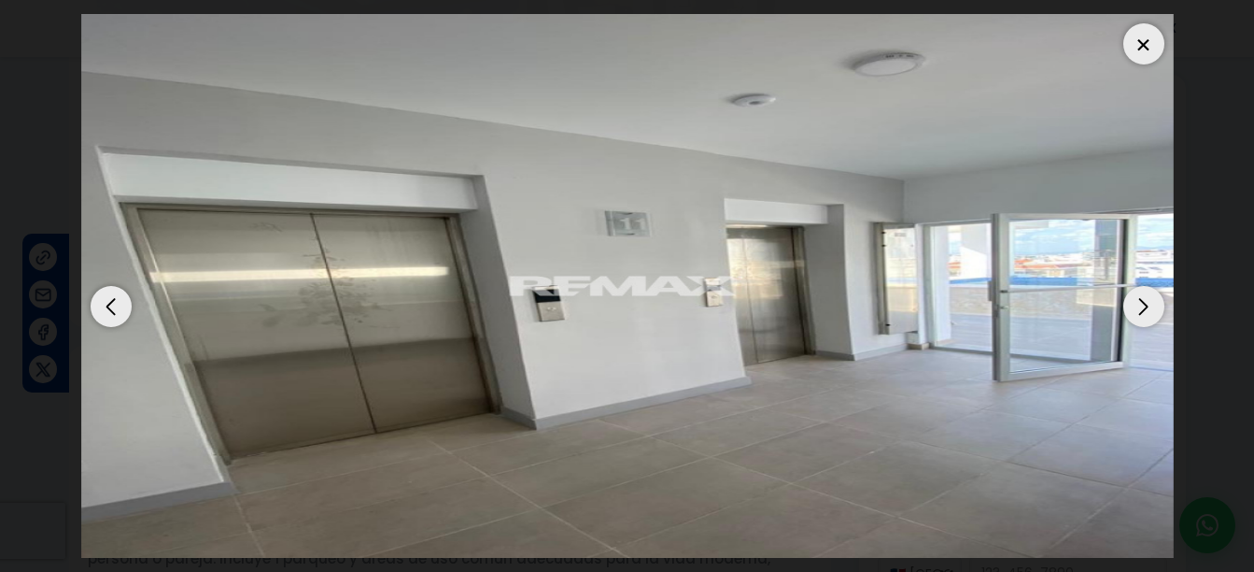
click at [1149, 297] on div "Next slide" at bounding box center [1143, 306] width 41 height 41
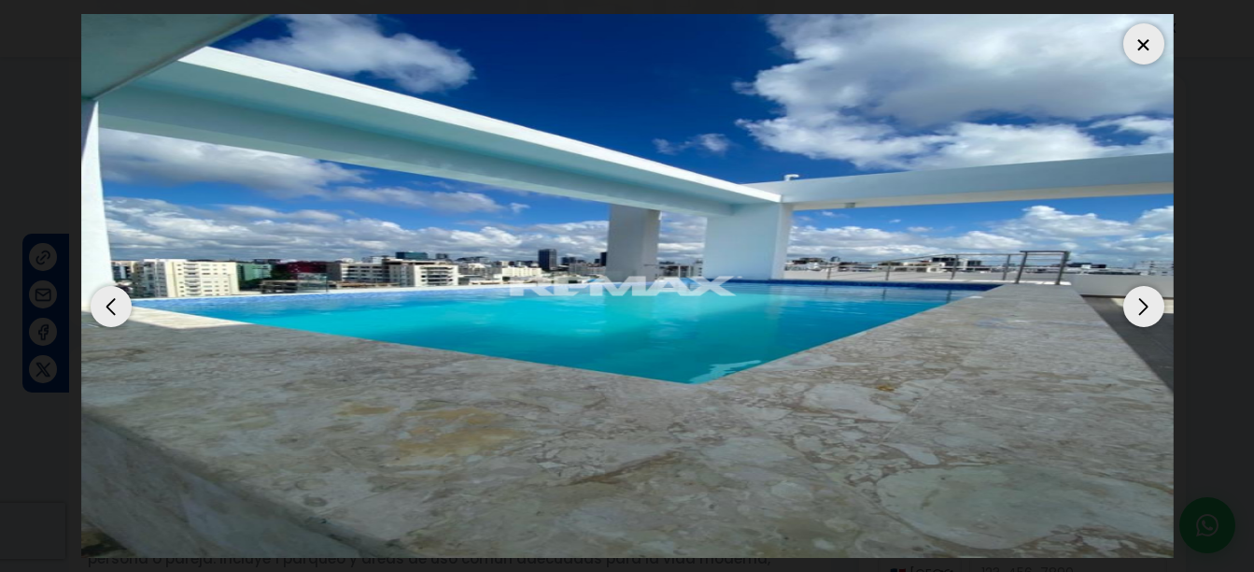
click at [1149, 297] on div "Next slide" at bounding box center [1143, 306] width 41 height 41
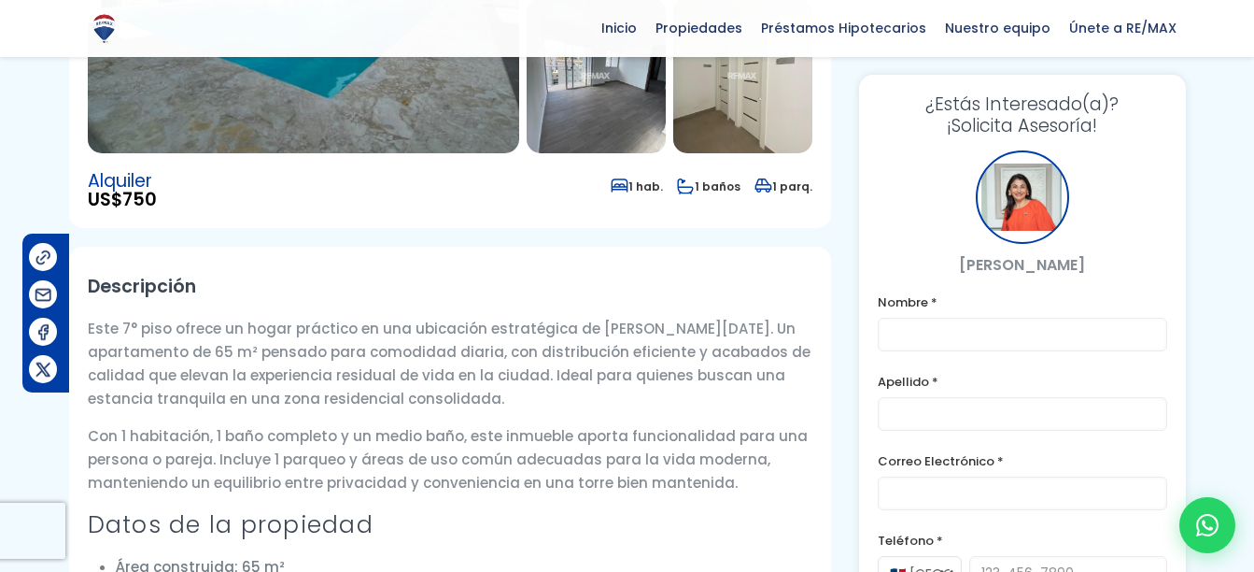
scroll to position [341, 0]
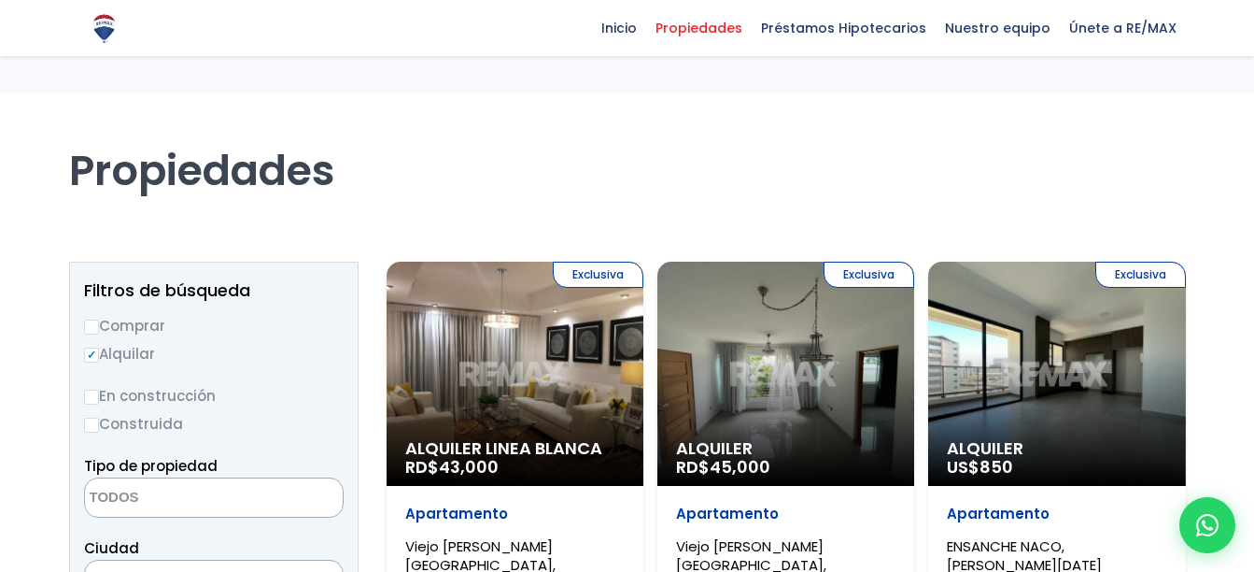
select select
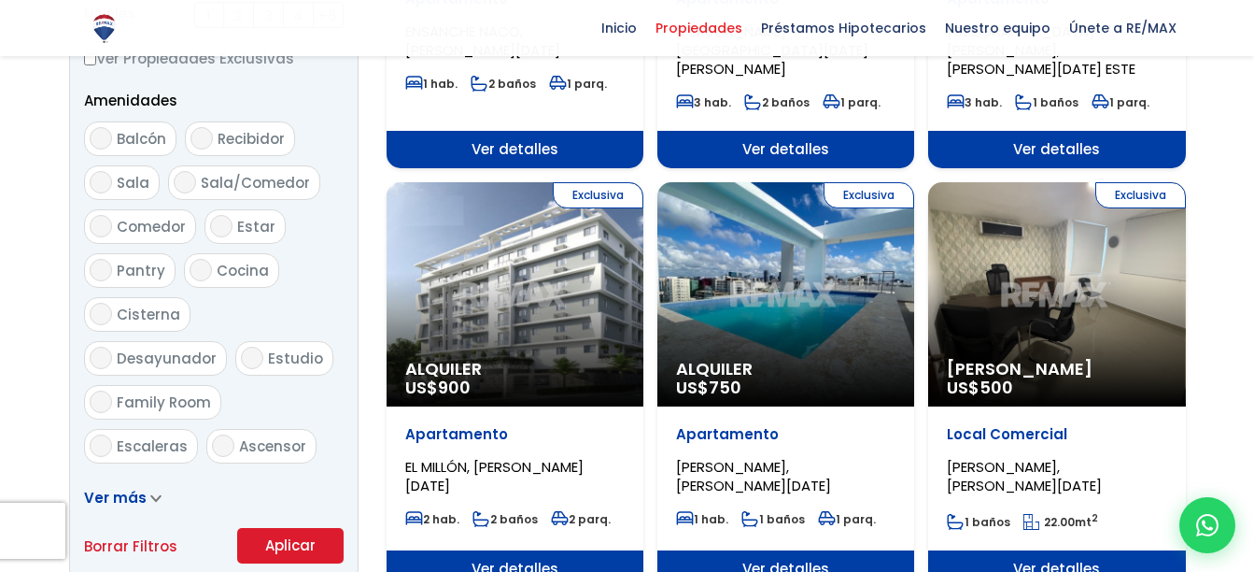
scroll to position [1029, 0]
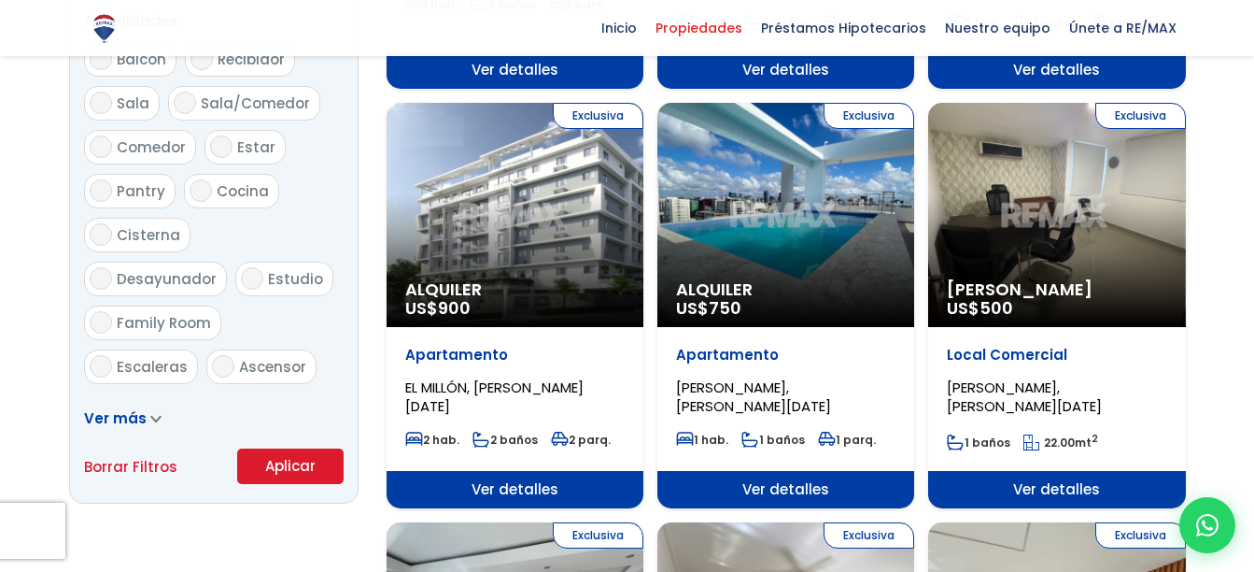
click at [114, 410] on span "Ver más" at bounding box center [115, 418] width 63 height 20
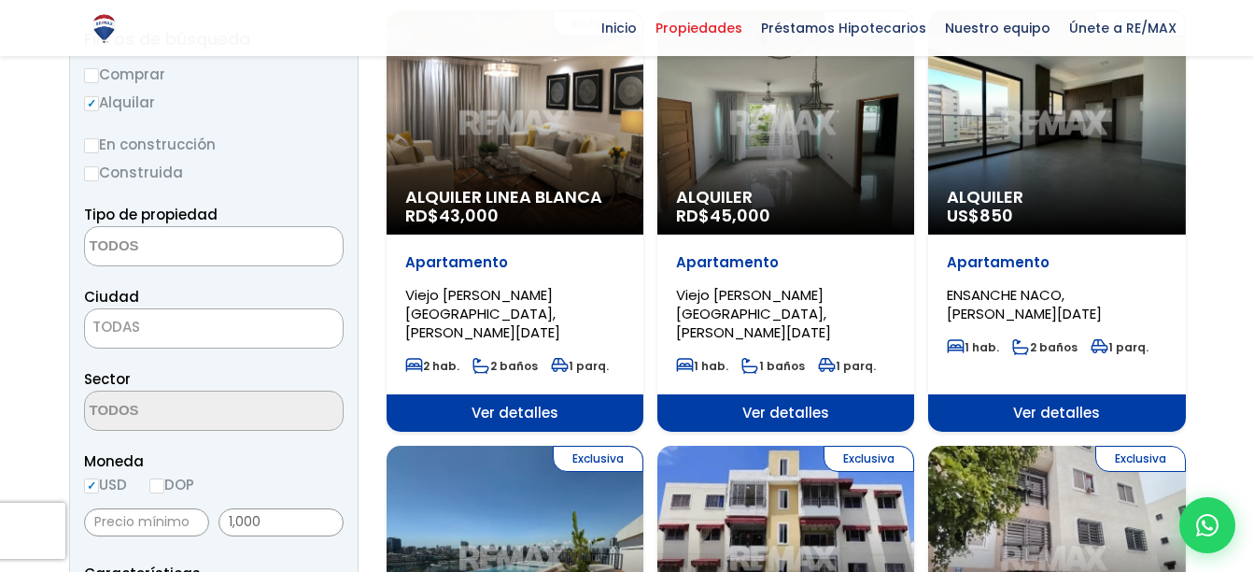
scroll to position [282, 0]
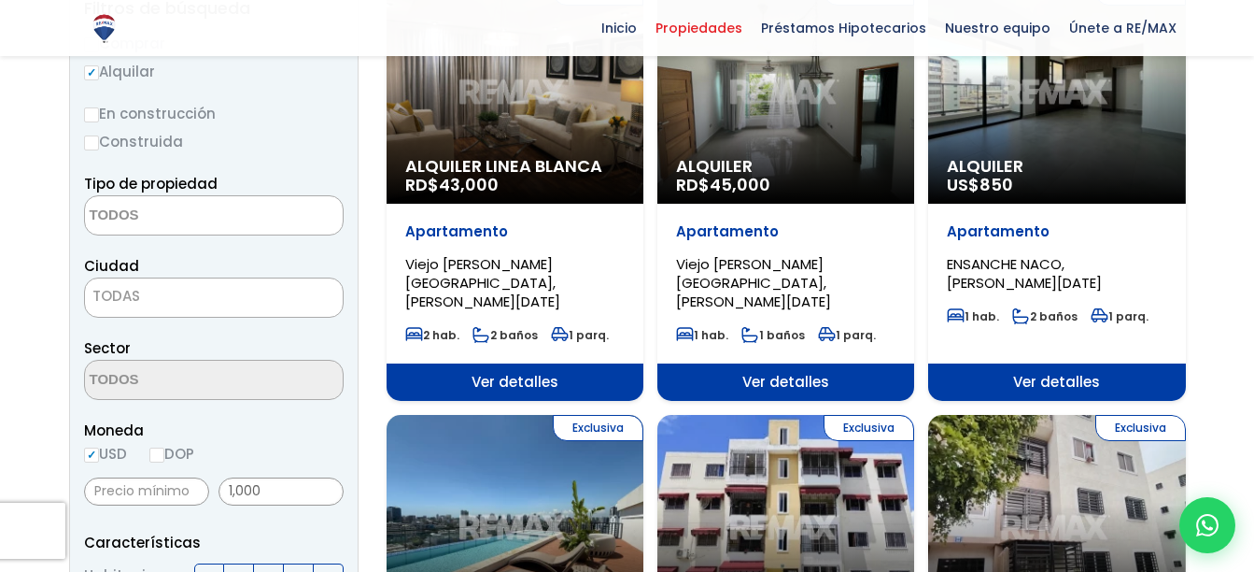
click at [127, 296] on span "TODAS" at bounding box center [116, 296] width 48 height 20
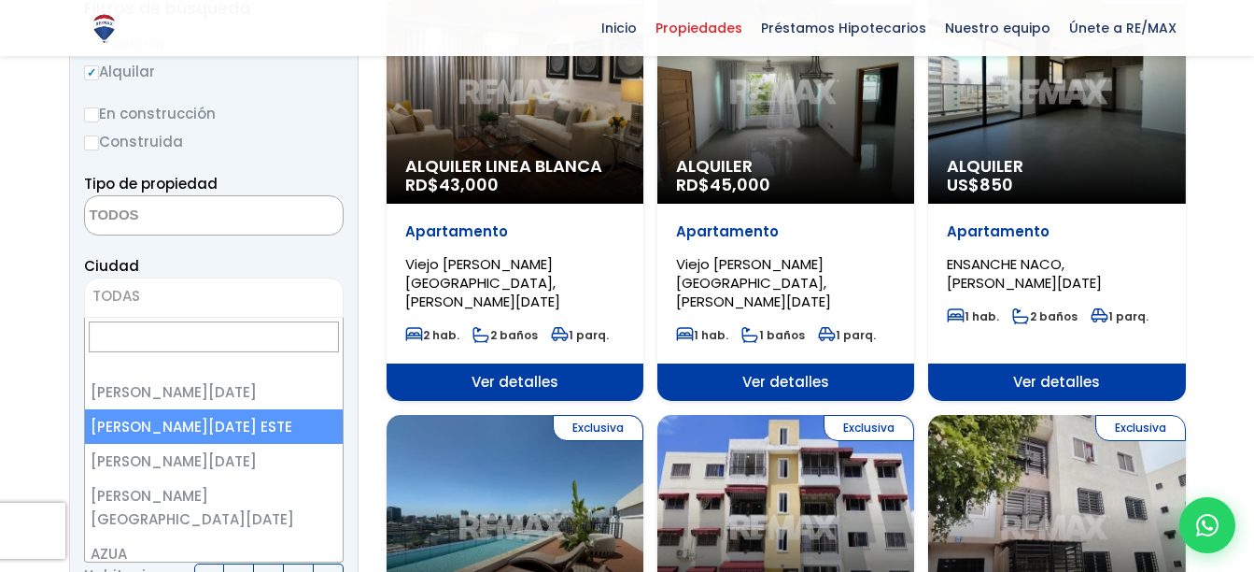
select select "148"
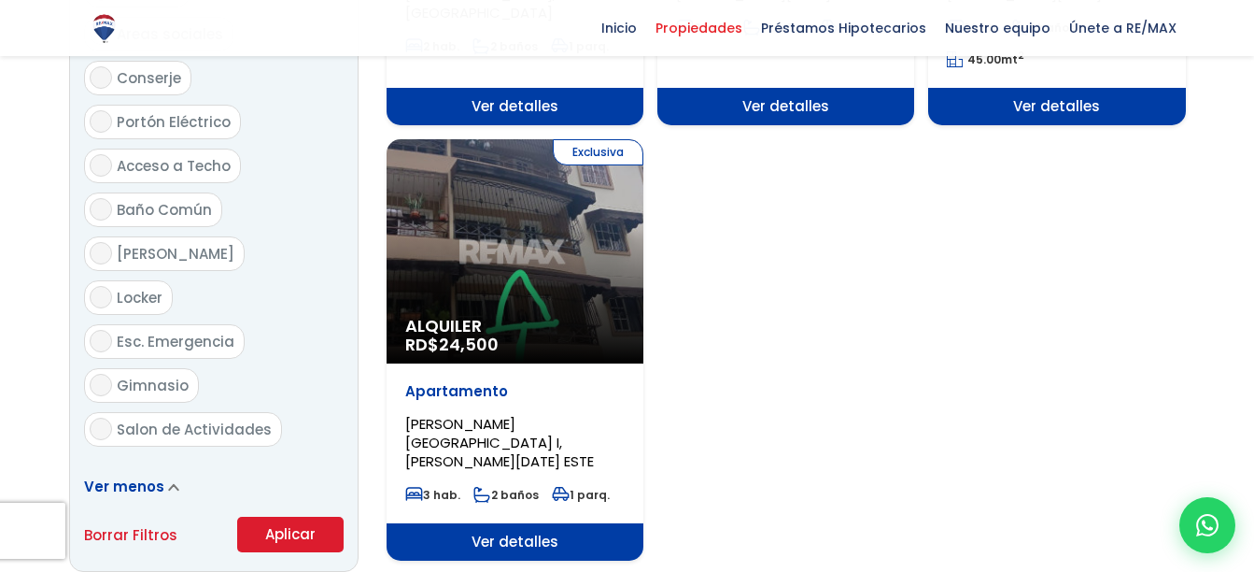
scroll to position [2617, 0]
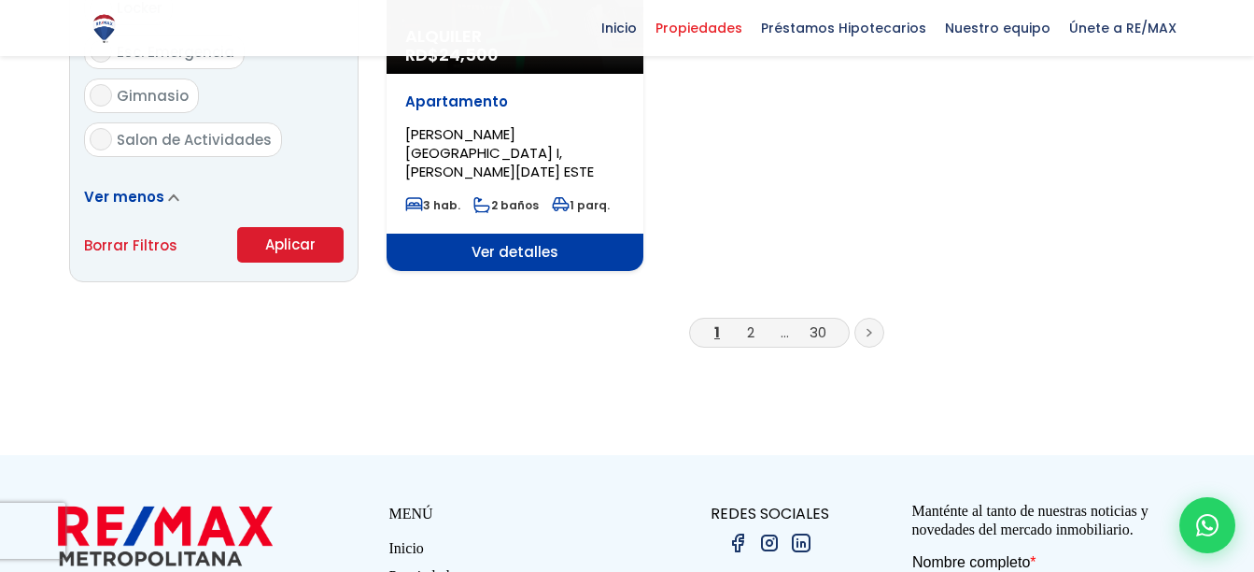
click at [303, 227] on button "Aplicar" at bounding box center [290, 244] width 106 height 35
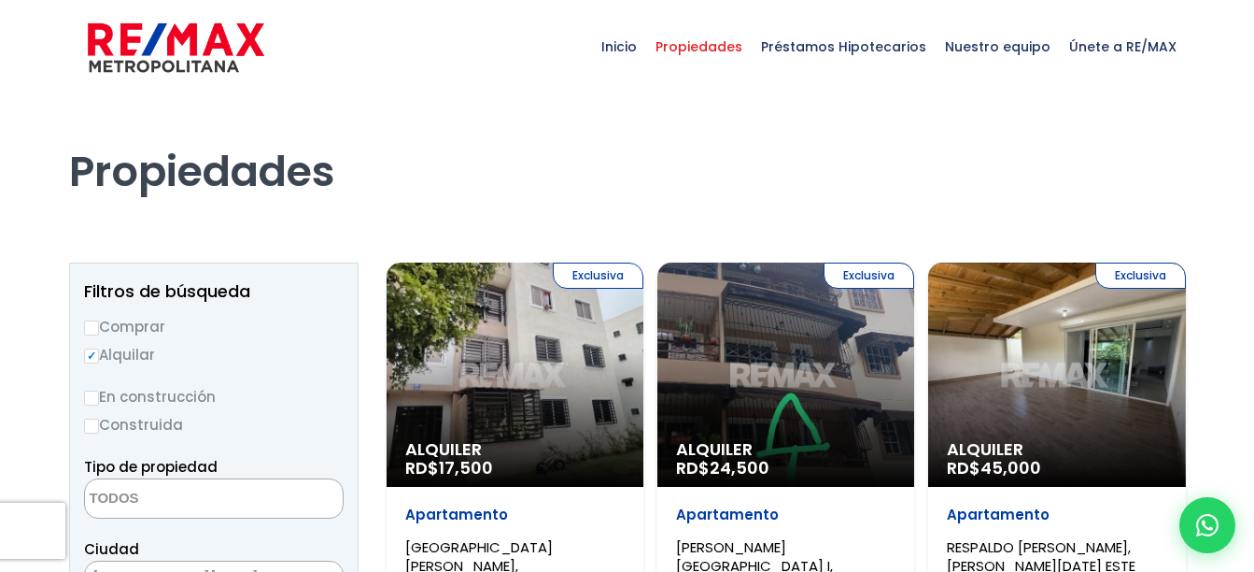
select select
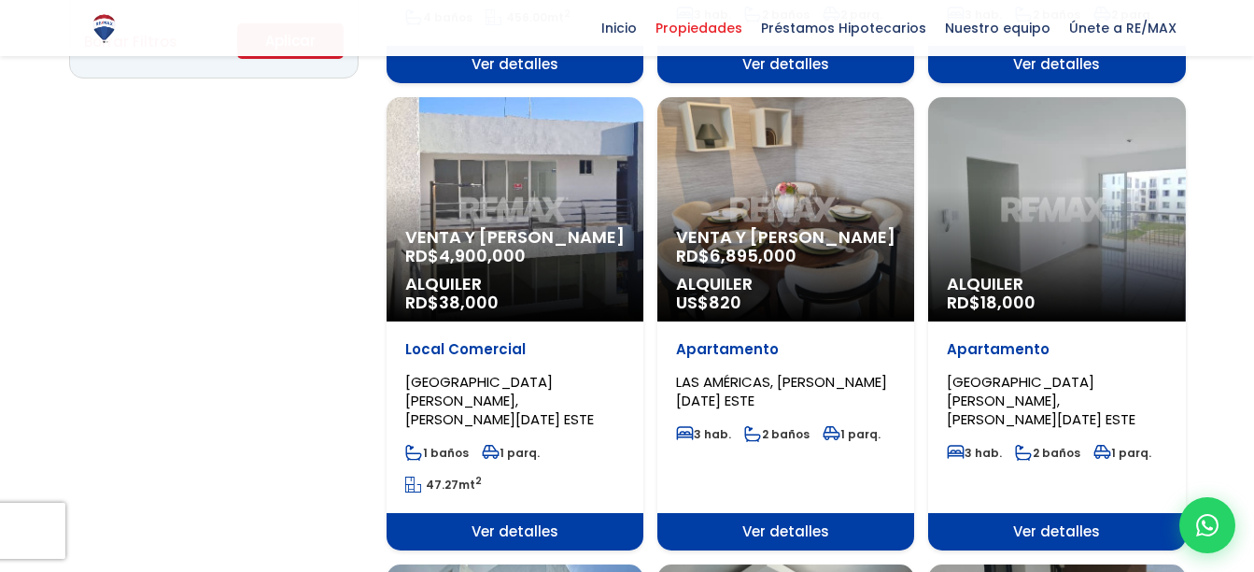
scroll to position [1494, 0]
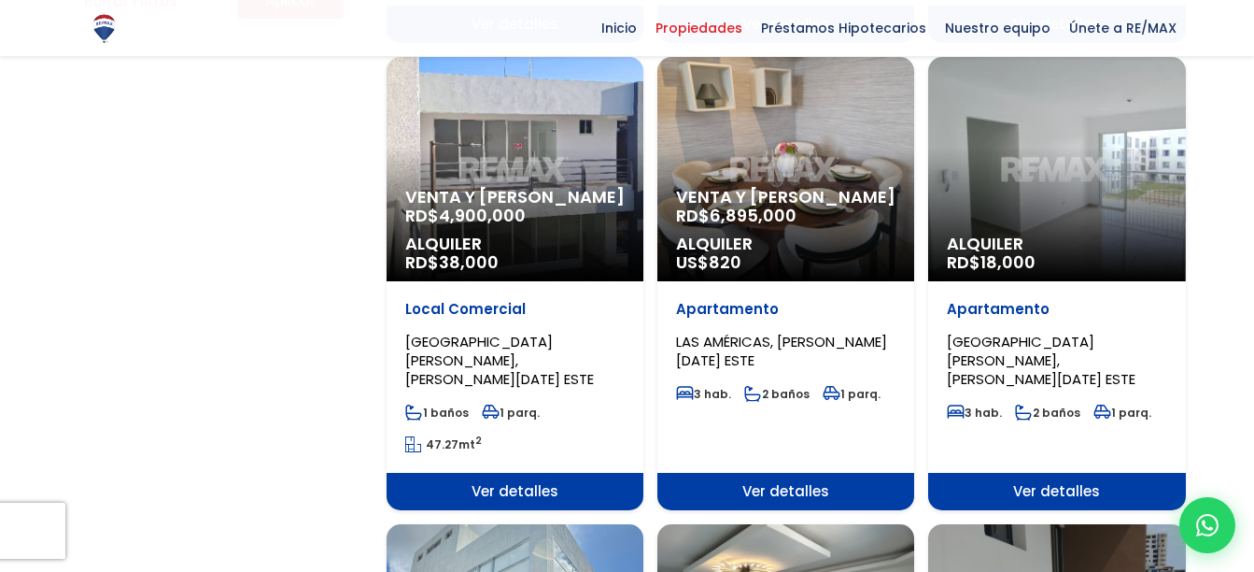
click at [885, 134] on div "Venta y Alquiler RD$ 6,895,000 Alquiler US$ 820" at bounding box center [785, 169] width 257 height 224
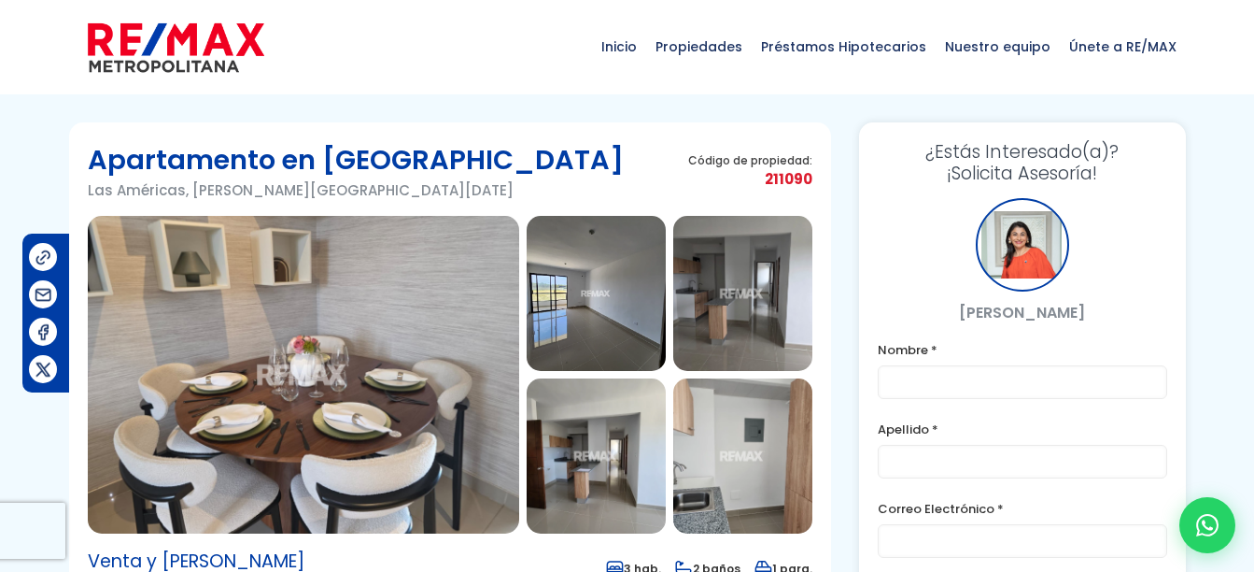
click at [383, 415] on img at bounding box center [303, 375] width 431 height 318
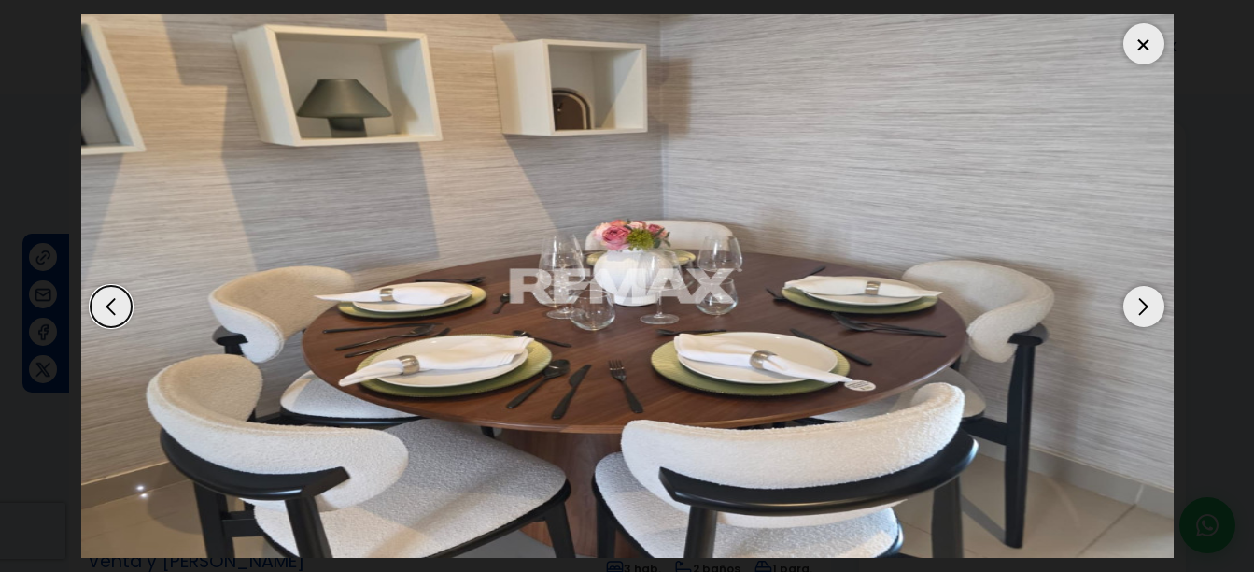
click at [1144, 308] on div "Next slide" at bounding box center [1143, 306] width 41 height 41
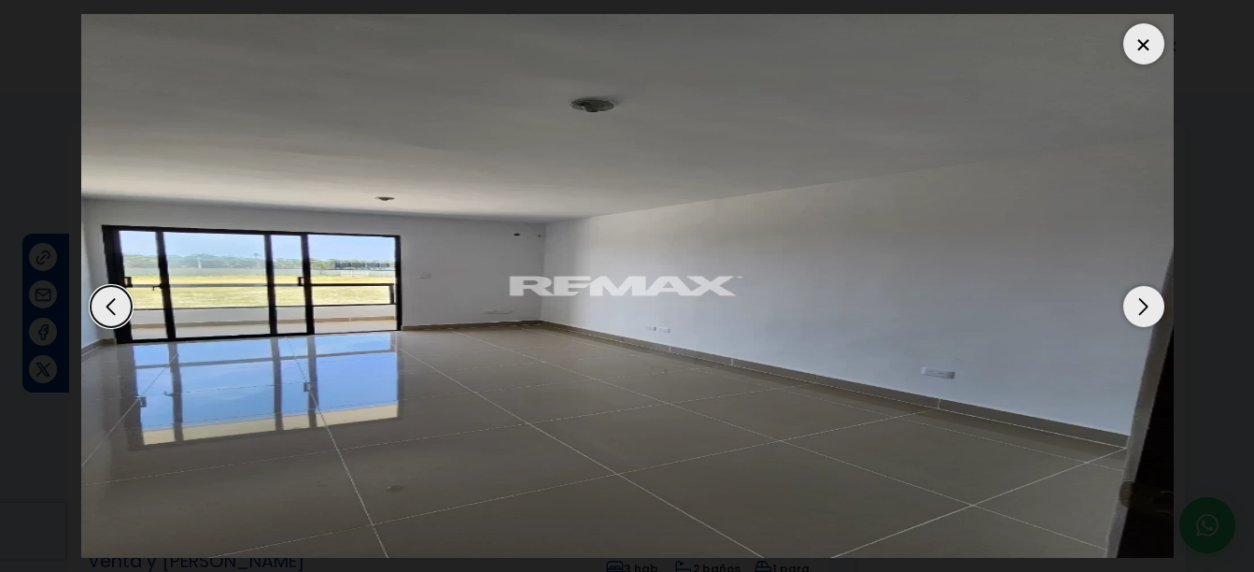
click at [1144, 308] on div "Next slide" at bounding box center [1143, 306] width 41 height 41
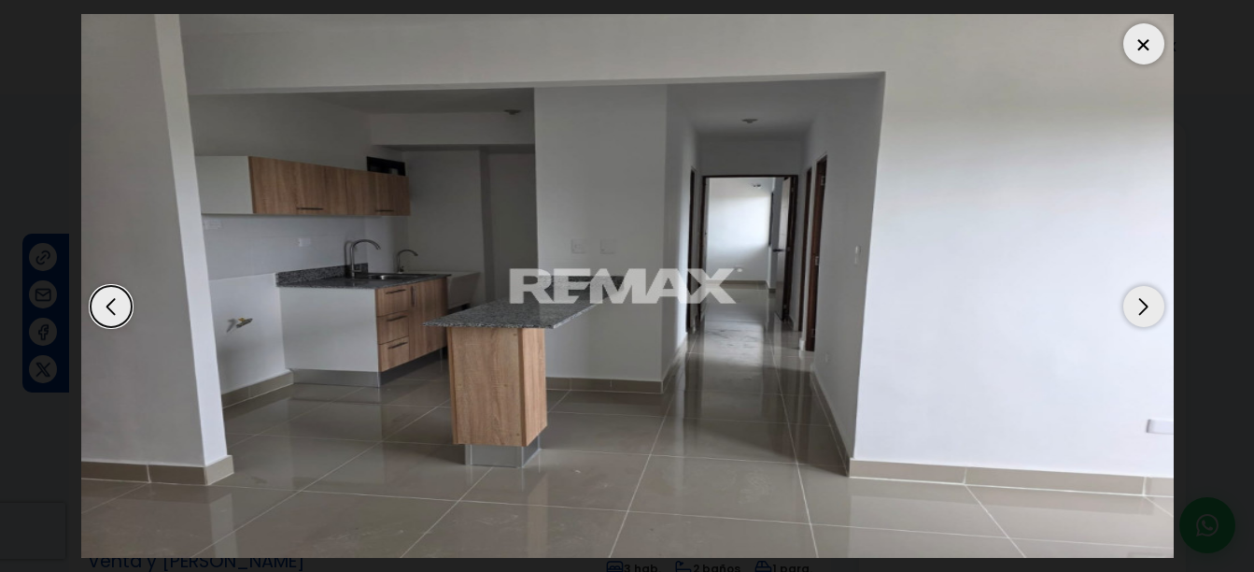
click at [1144, 308] on div "Next slide" at bounding box center [1143, 306] width 41 height 41
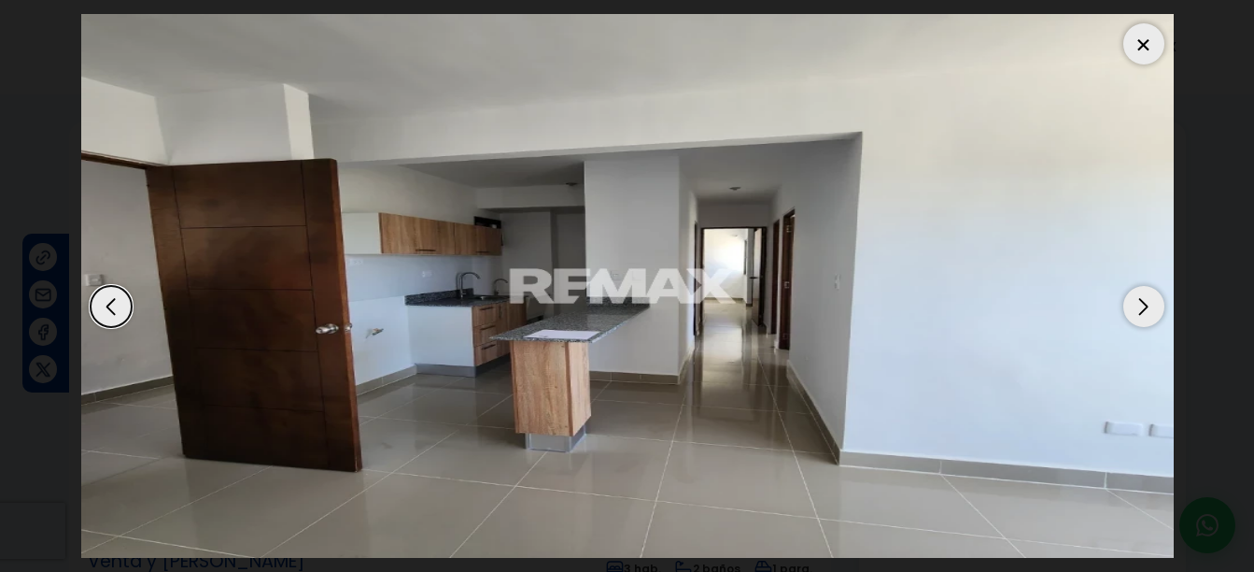
click at [1144, 308] on div "Next slide" at bounding box center [1143, 306] width 41 height 41
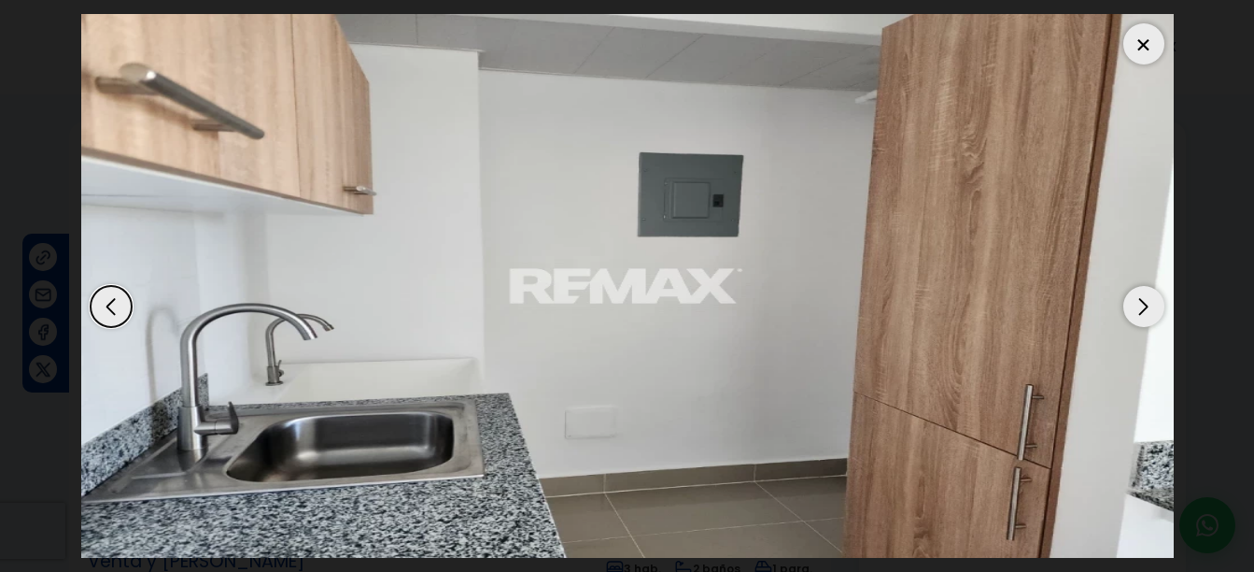
click at [1144, 308] on div "Next slide" at bounding box center [1143, 306] width 41 height 41
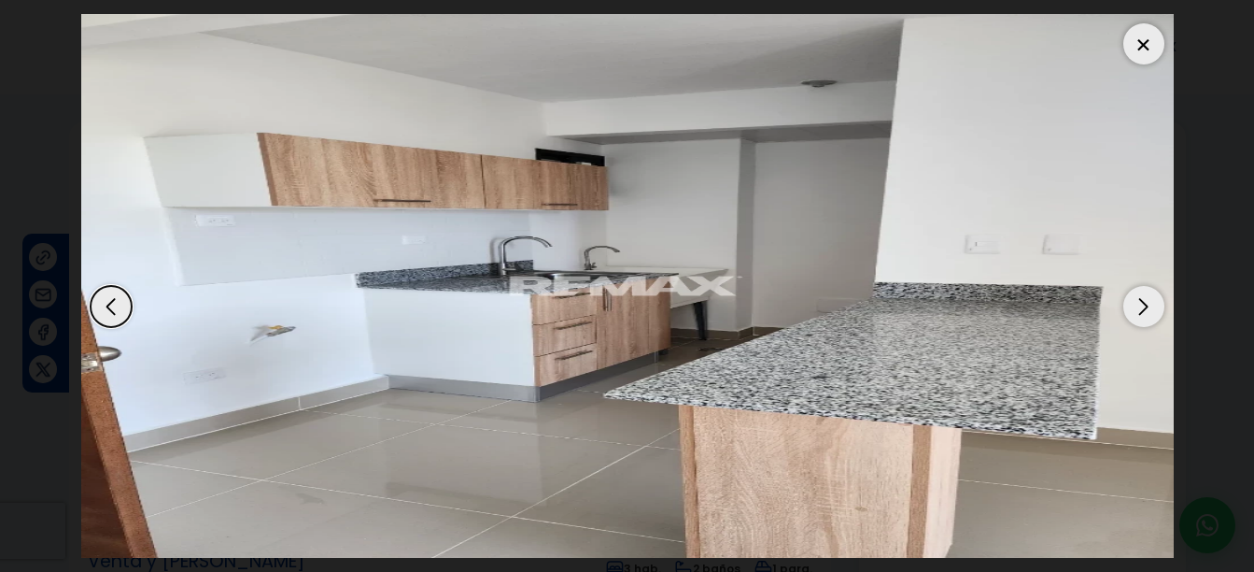
click at [1144, 308] on div "Next slide" at bounding box center [1143, 306] width 41 height 41
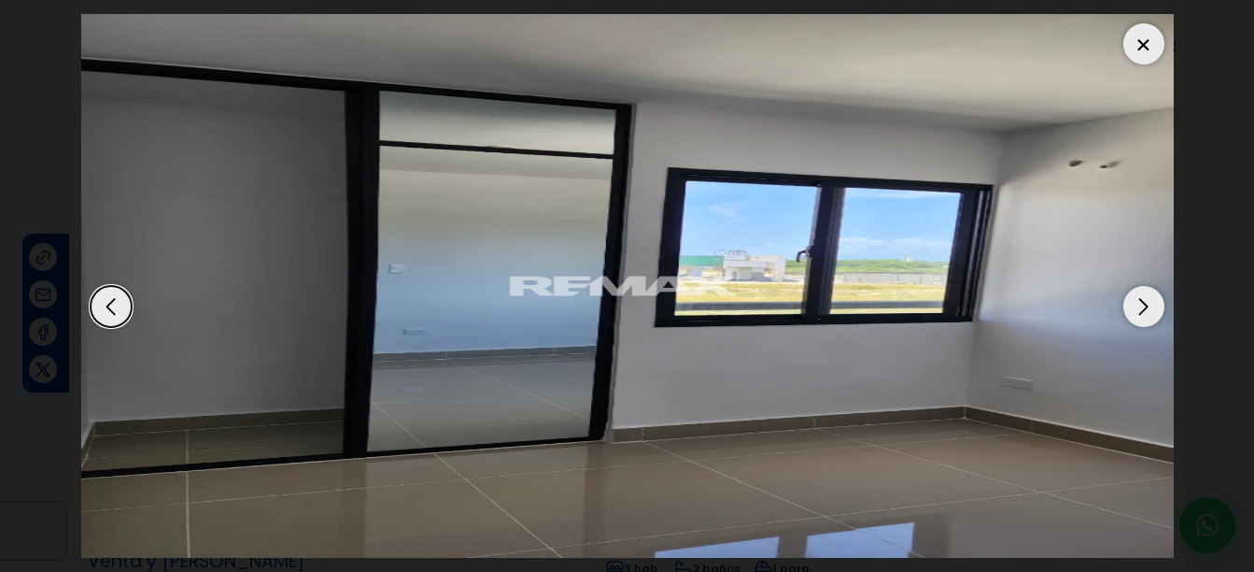
click at [1144, 308] on div "Next slide" at bounding box center [1143, 306] width 41 height 41
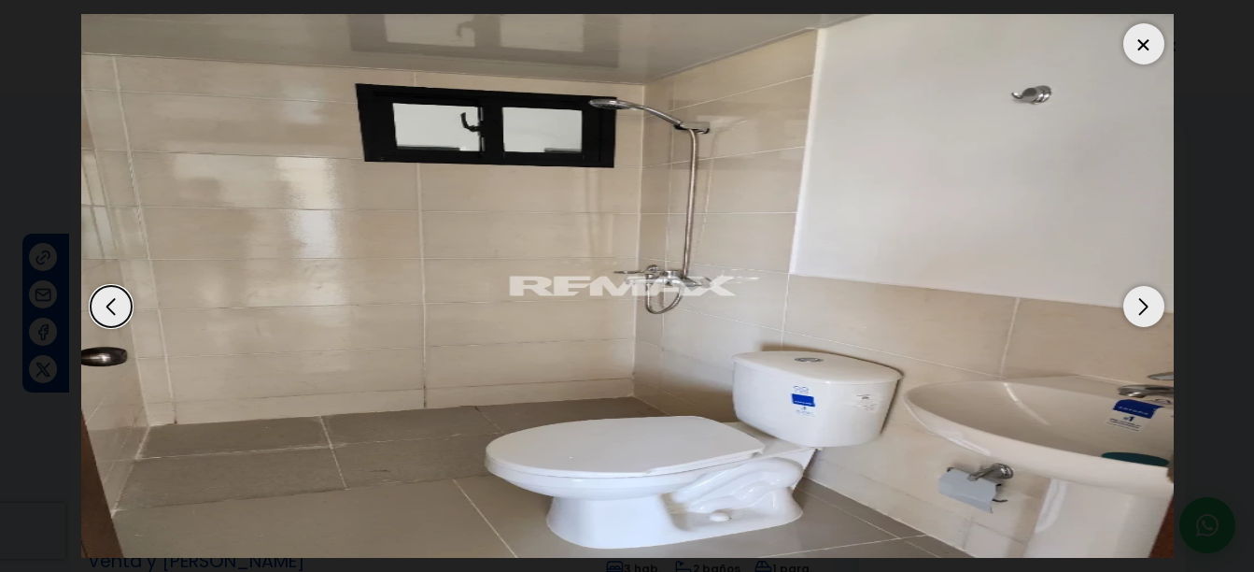
click at [1144, 308] on div "Next slide" at bounding box center [1143, 306] width 41 height 41
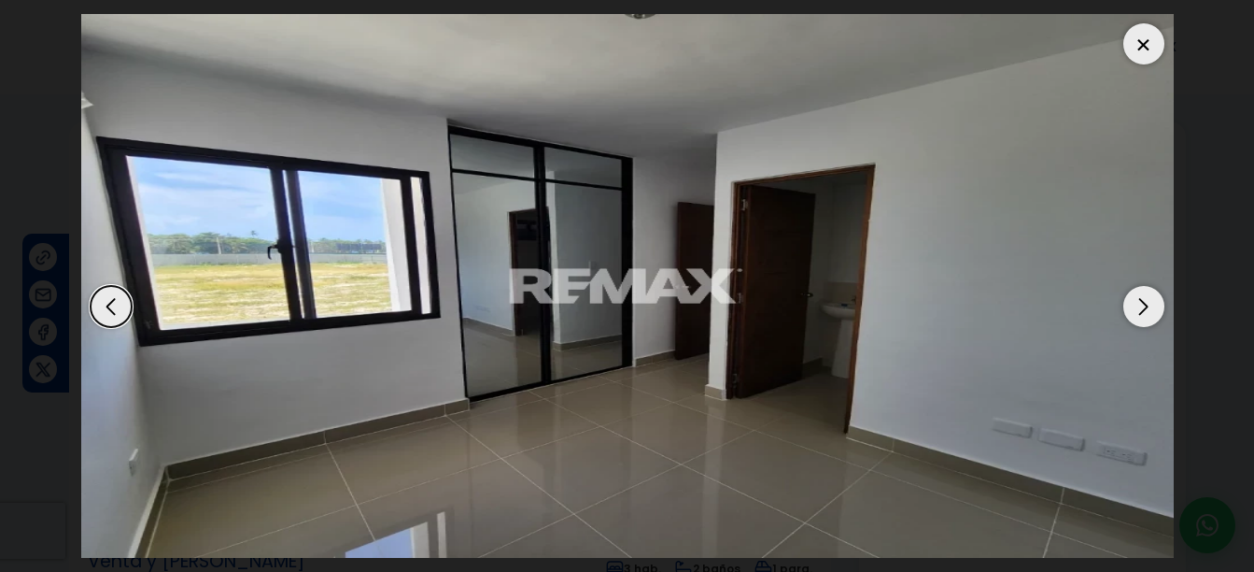
click at [1144, 308] on div "Next slide" at bounding box center [1143, 306] width 41 height 41
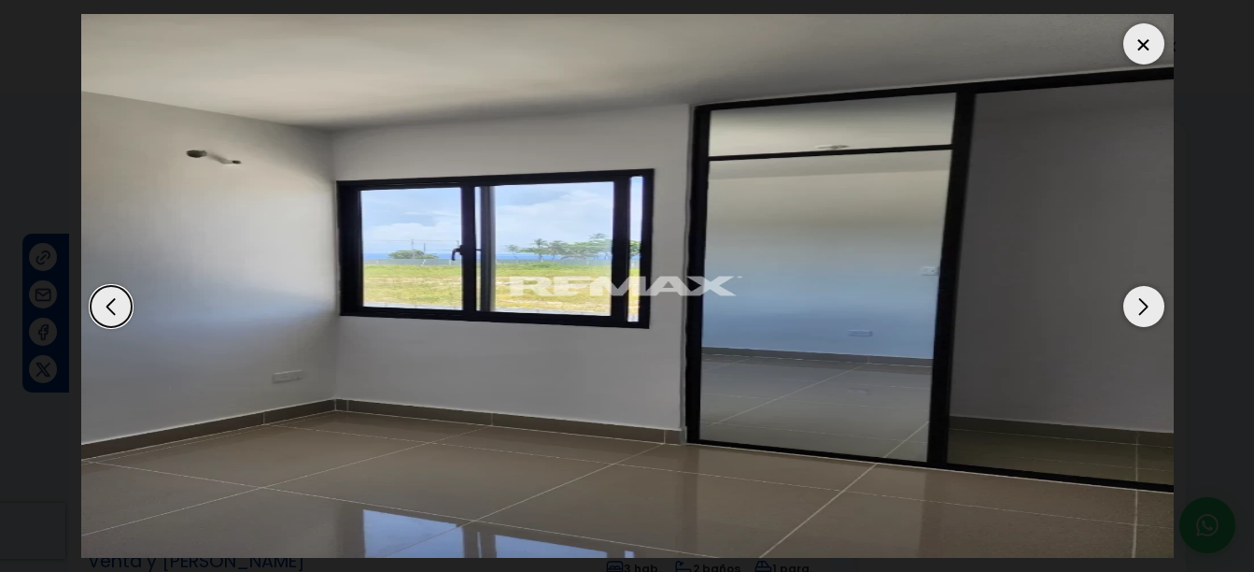
click at [1144, 308] on div "Next slide" at bounding box center [1143, 306] width 41 height 41
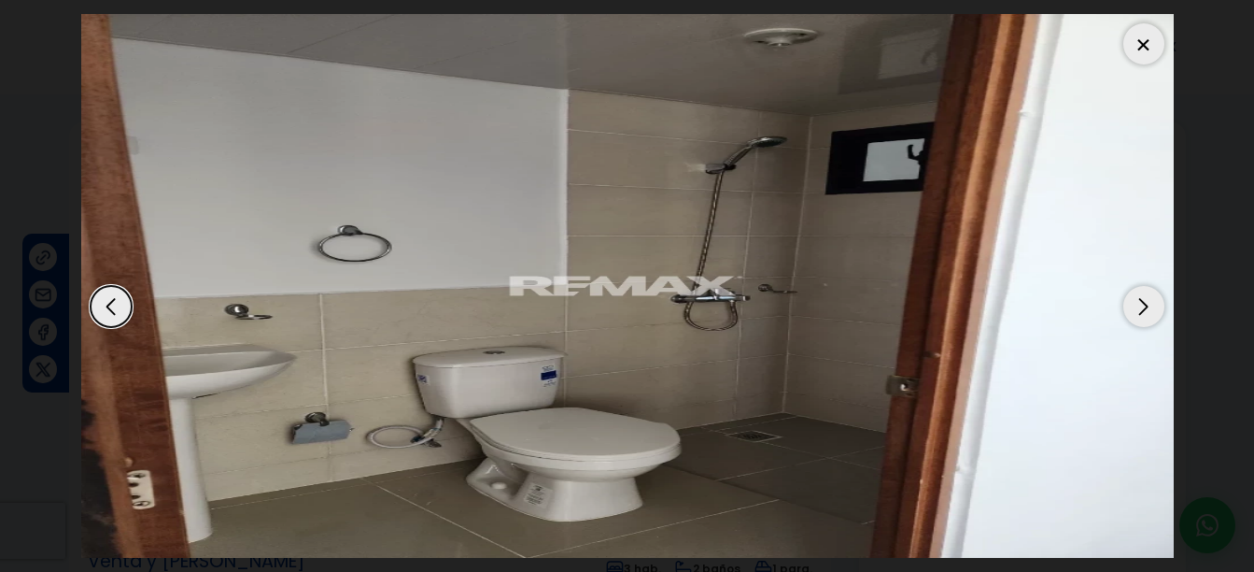
click at [1144, 308] on div "Next slide" at bounding box center [1143, 306] width 41 height 41
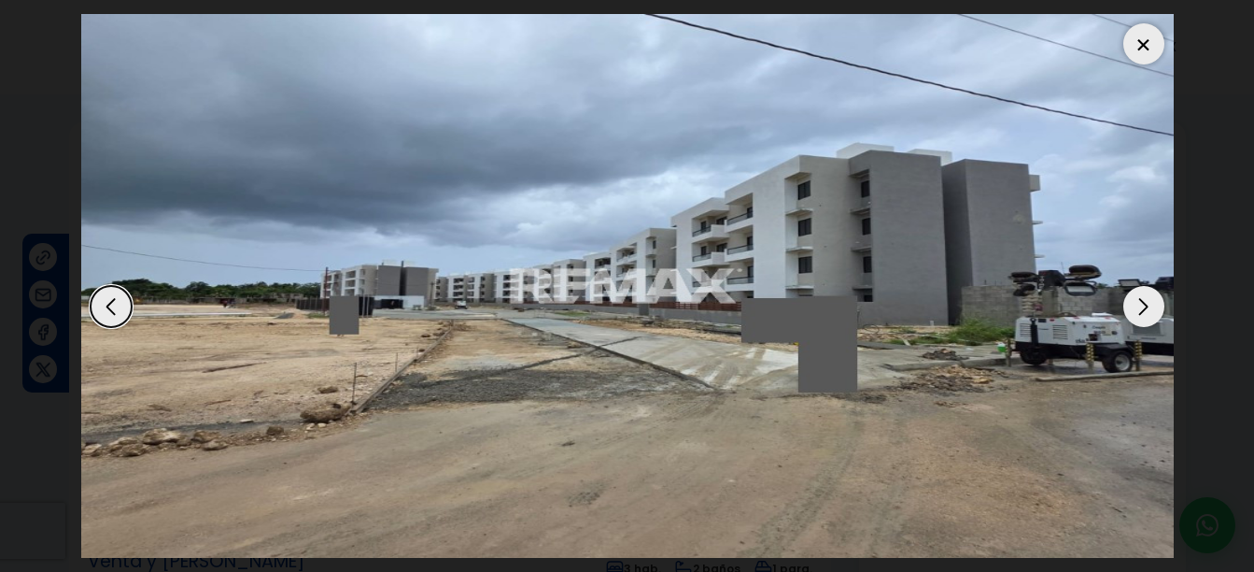
click at [1144, 308] on div "Next slide" at bounding box center [1143, 306] width 41 height 41
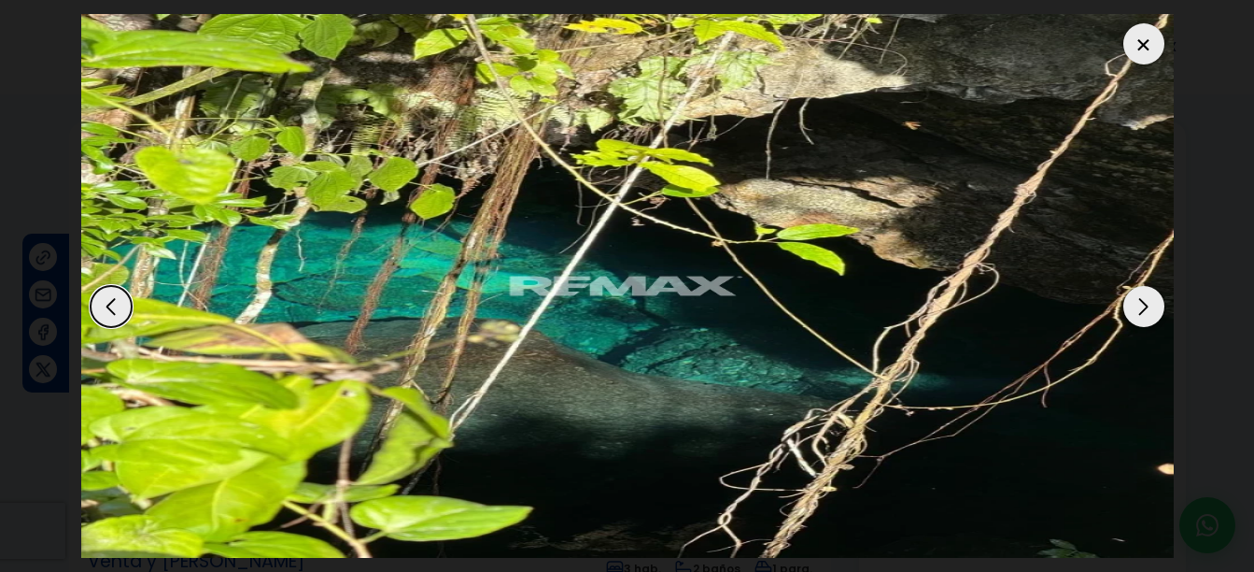
click at [1144, 308] on div "Next slide" at bounding box center [1143, 306] width 41 height 41
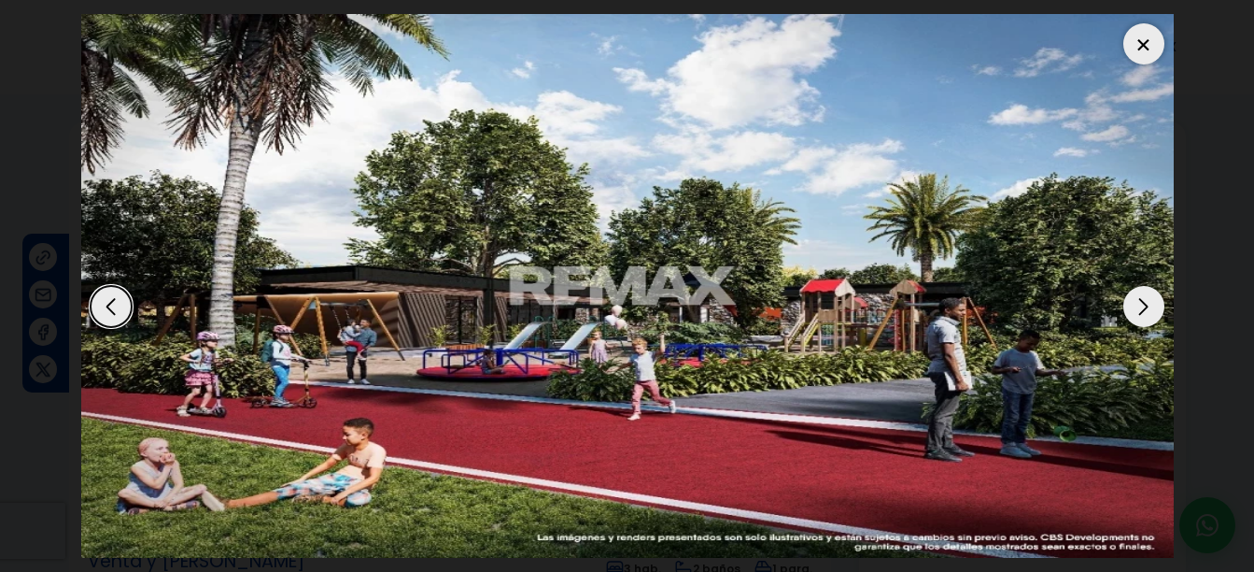
click at [1144, 308] on div "Next slide" at bounding box center [1143, 306] width 41 height 41
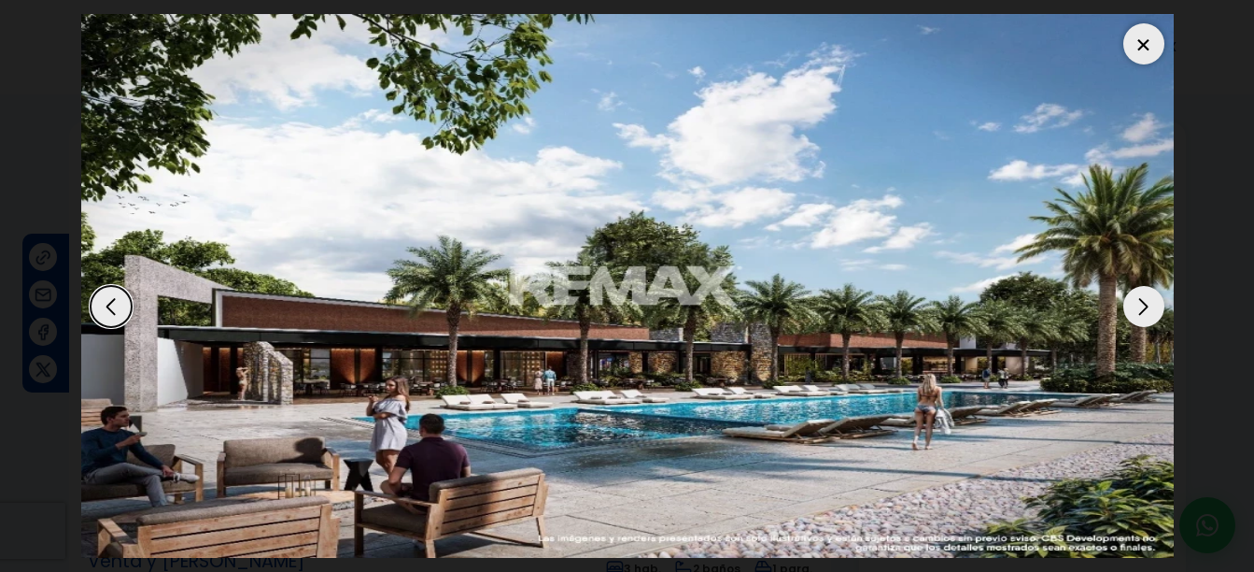
click at [1144, 308] on div "Next slide" at bounding box center [1143, 306] width 41 height 41
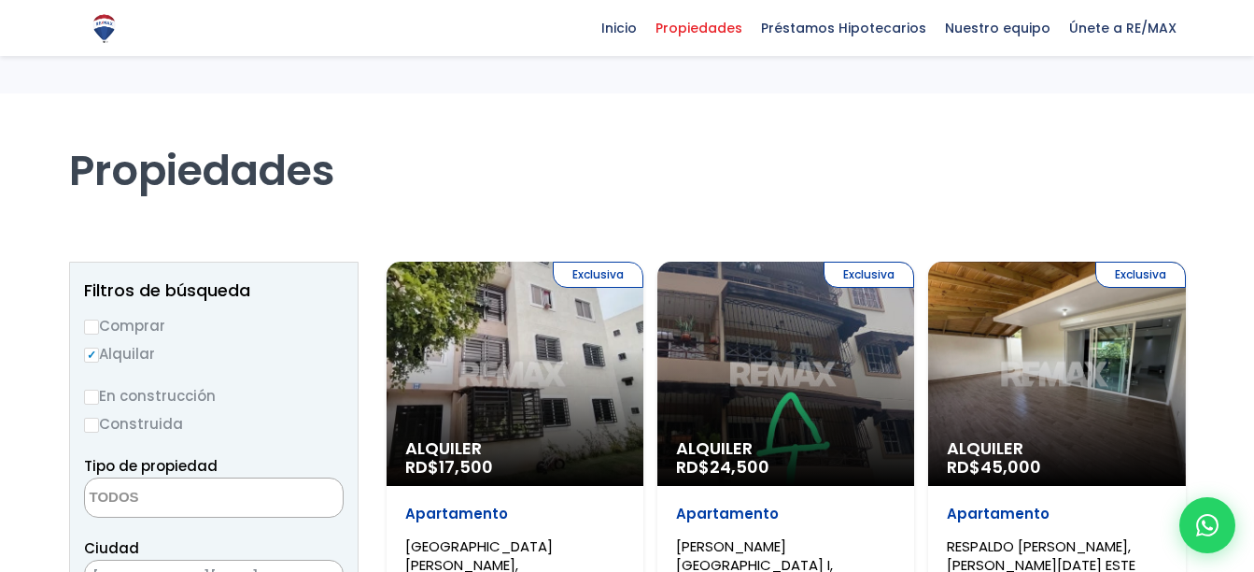
select select
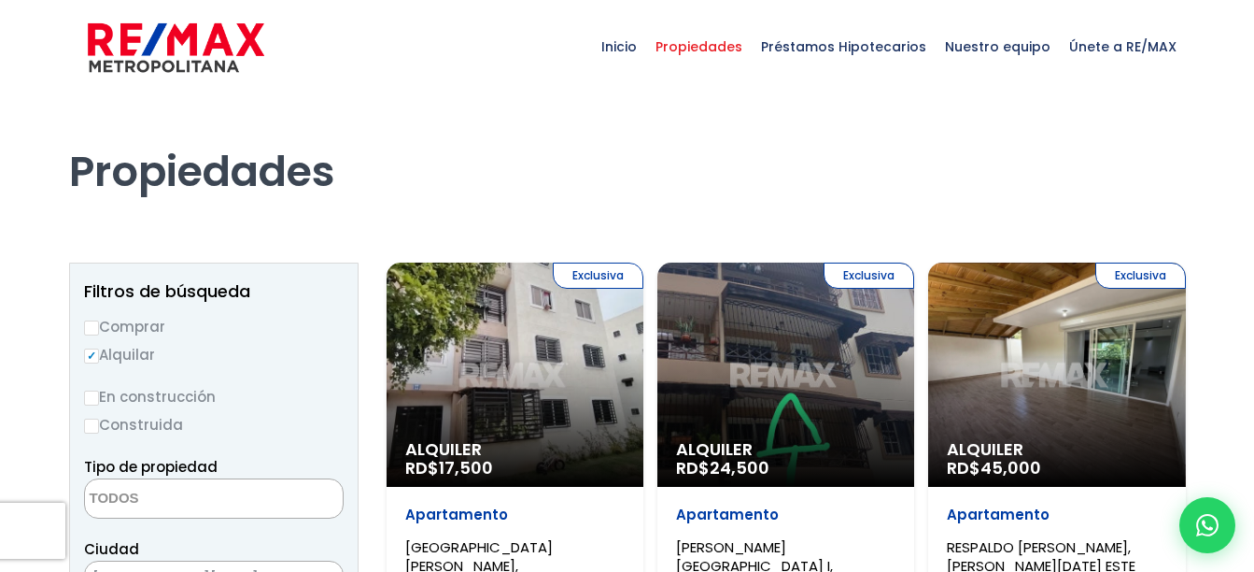
click at [995, 335] on div "Exclusiva Alquiler RD$ 45,000" at bounding box center [1056, 374] width 257 height 224
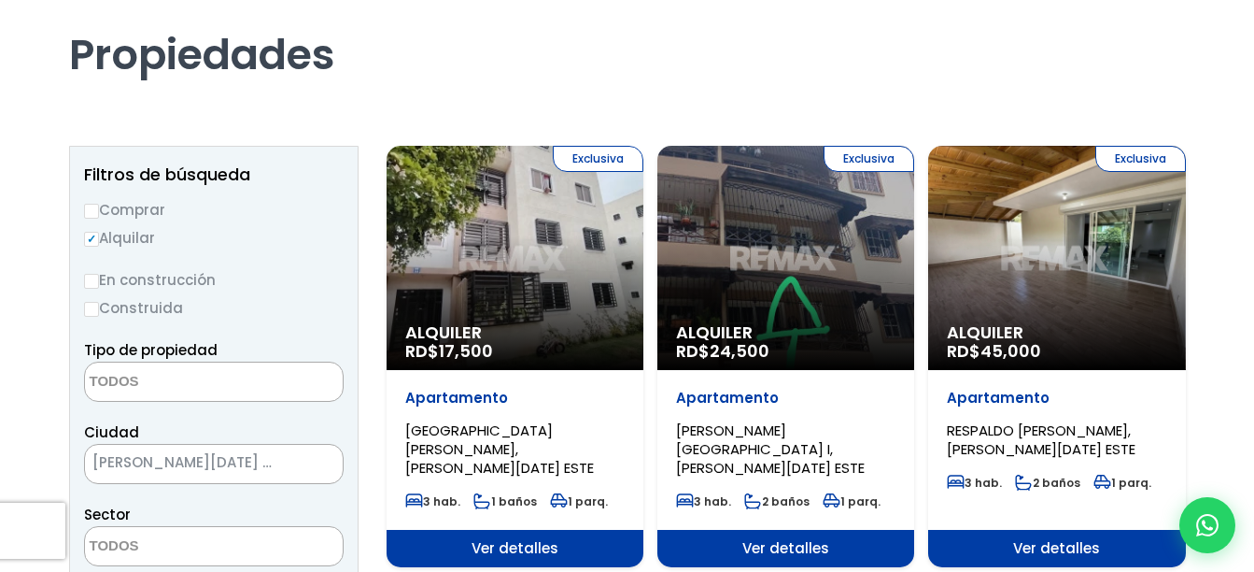
scroll to position [280, 0]
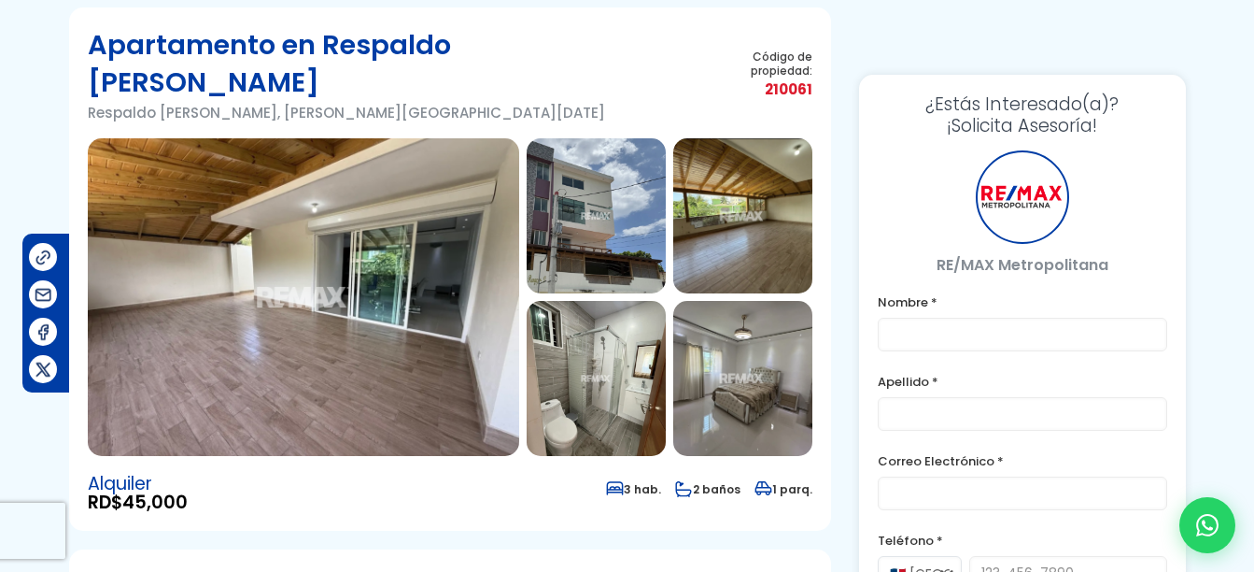
scroll to position [280, 0]
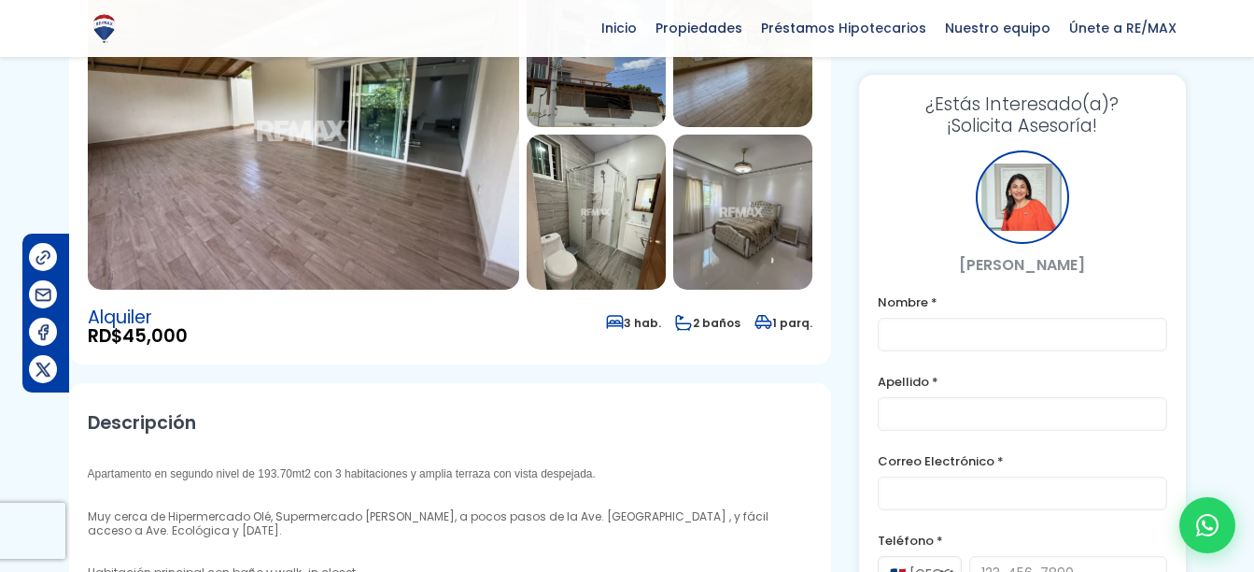
click at [407, 147] on img at bounding box center [303, 131] width 431 height 318
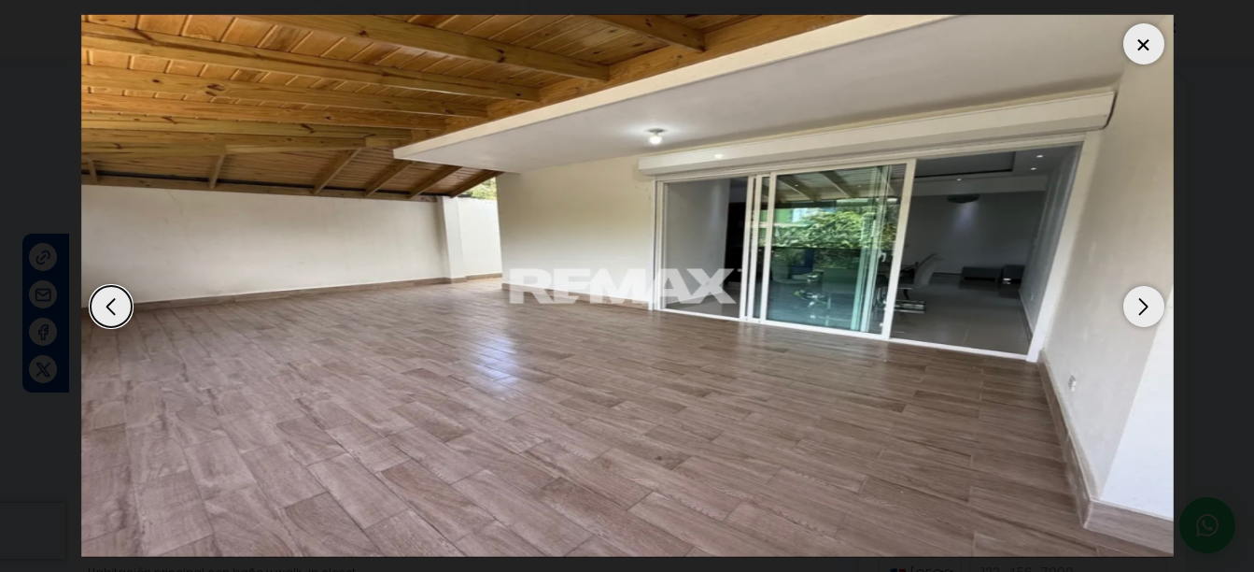
click at [1130, 308] on div "Next slide" at bounding box center [1143, 306] width 41 height 41
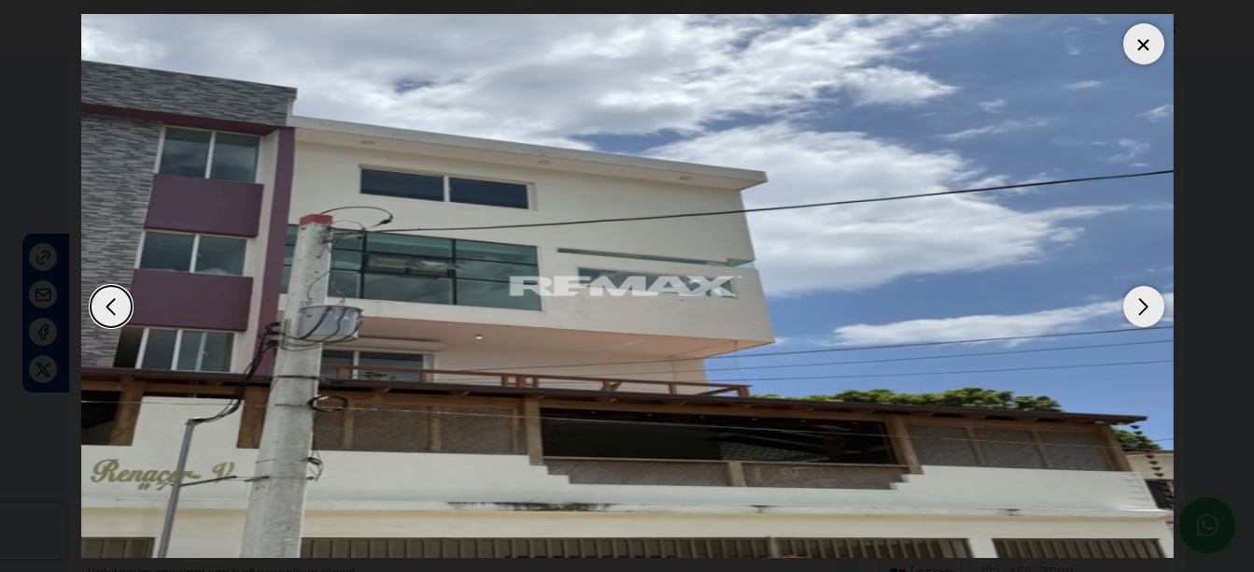
click at [1130, 308] on div "Next slide" at bounding box center [1143, 306] width 41 height 41
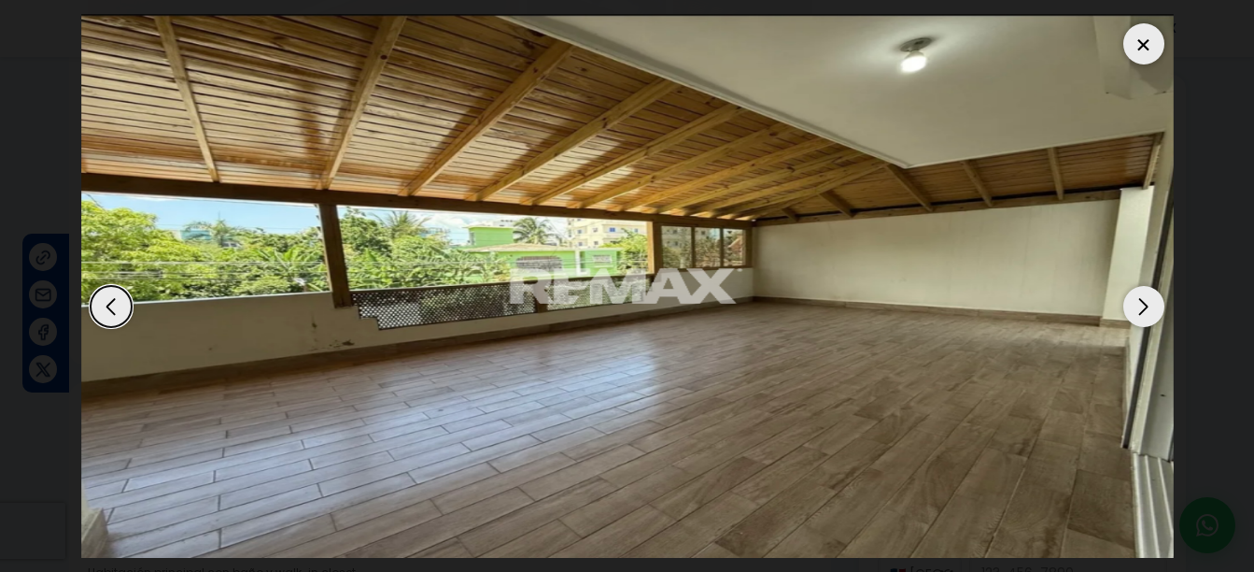
click at [1130, 308] on div "Next slide" at bounding box center [1143, 306] width 41 height 41
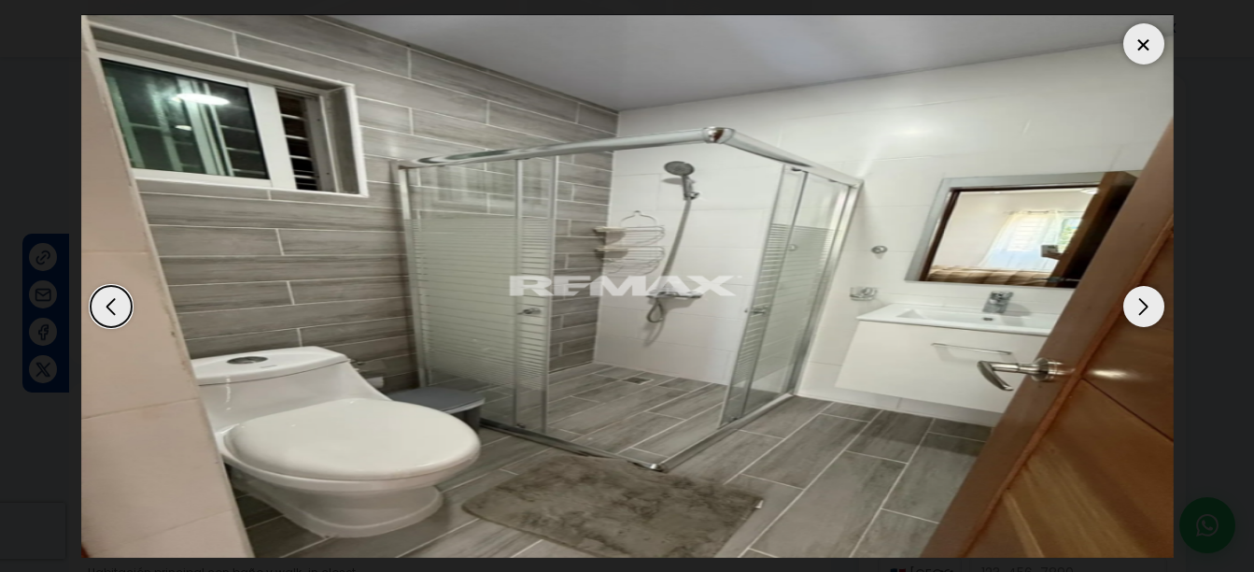
click at [1128, 309] on div "Next slide" at bounding box center [1143, 306] width 41 height 41
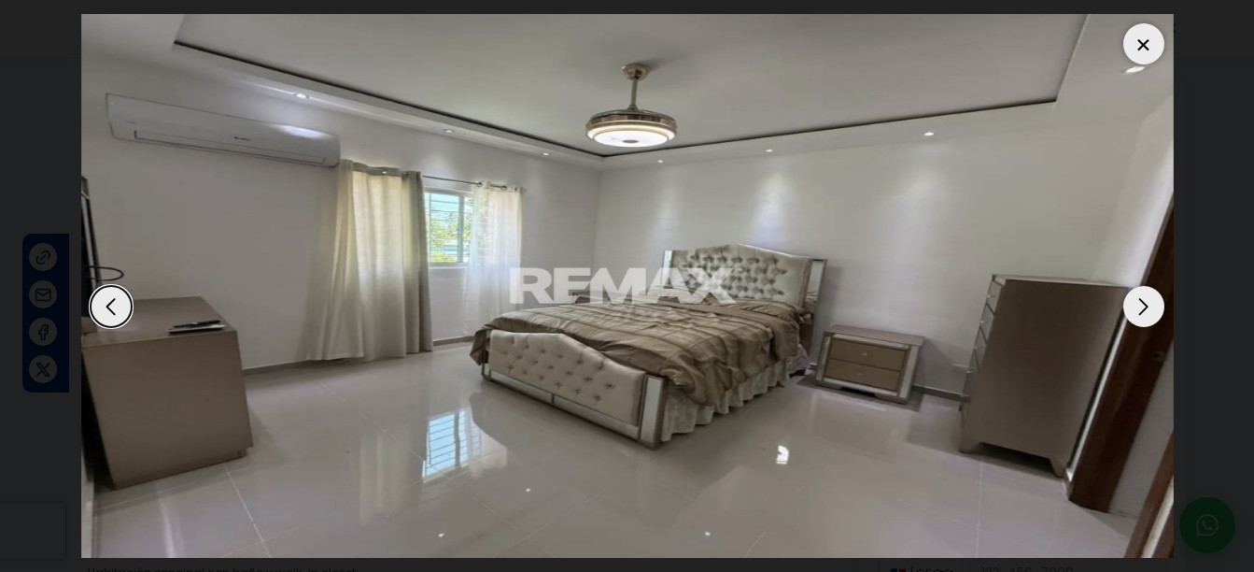
click at [1128, 309] on div "Next slide" at bounding box center [1143, 306] width 41 height 41
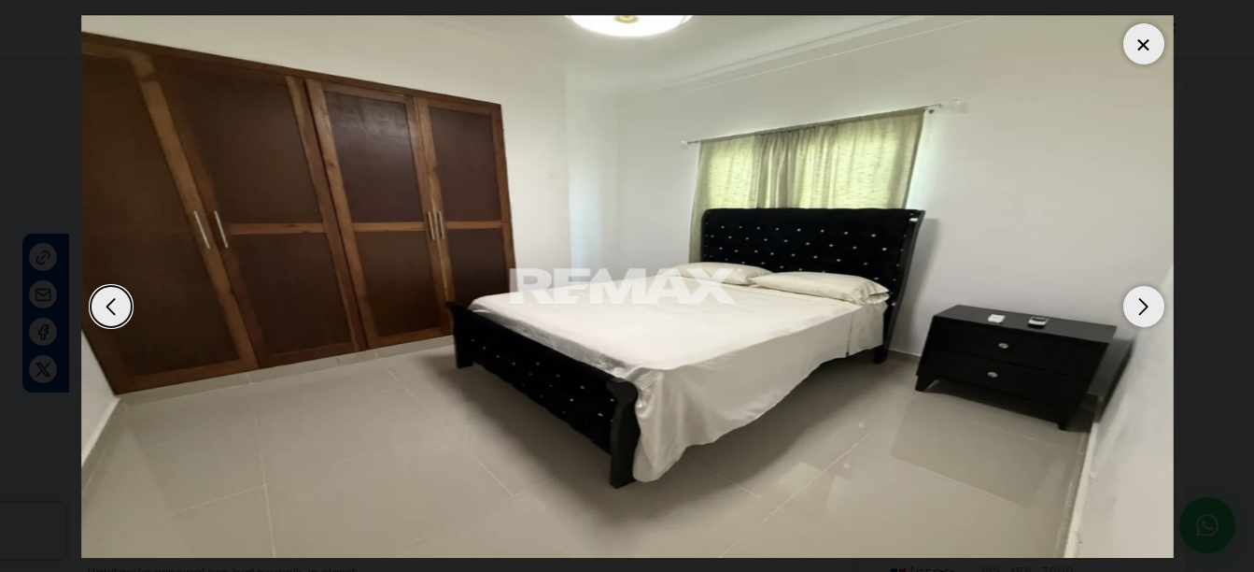
click at [1128, 309] on div "Next slide" at bounding box center [1143, 306] width 41 height 41
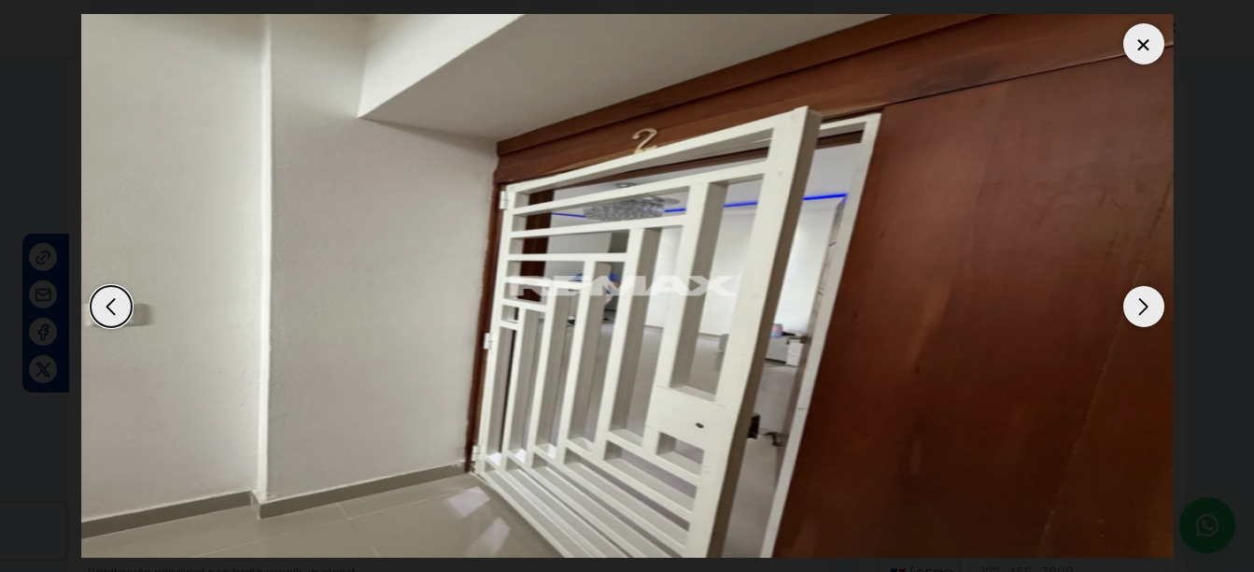
click at [1128, 309] on div "Next slide" at bounding box center [1143, 306] width 41 height 41
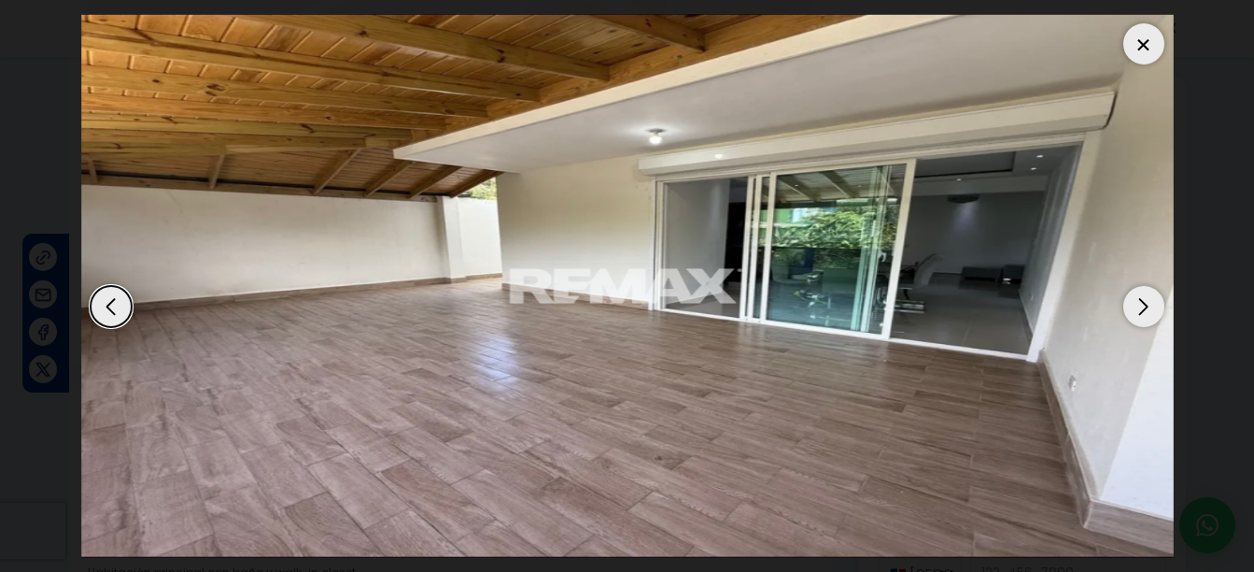
click at [1128, 309] on div "Next slide" at bounding box center [1143, 306] width 41 height 41
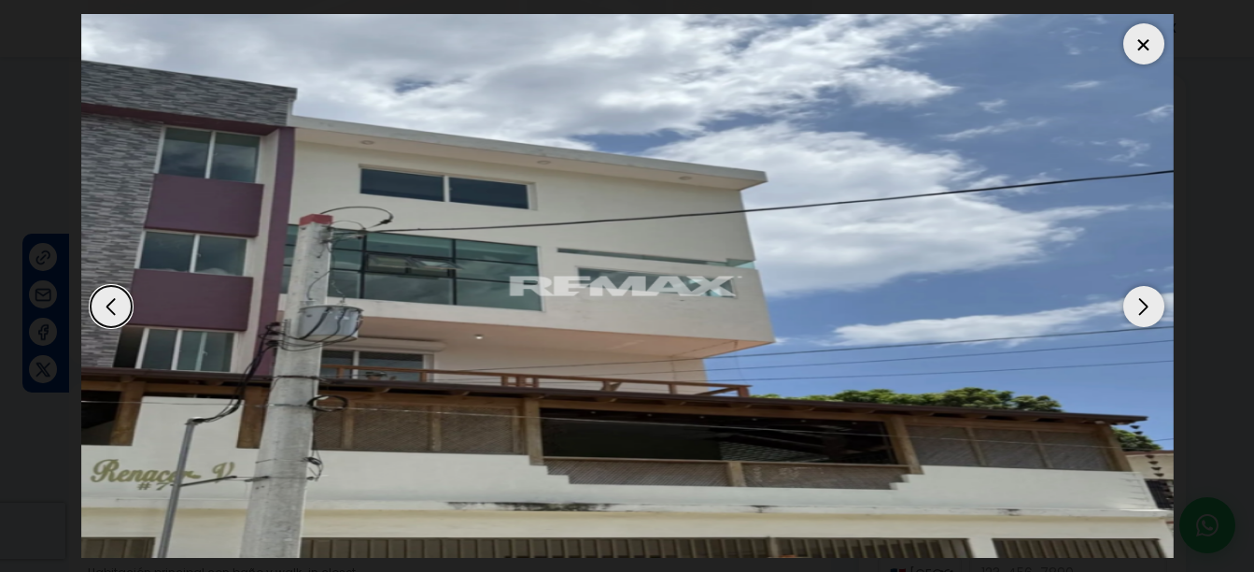
click at [1149, 64] on div at bounding box center [1143, 43] width 41 height 41
